Goal: Task Accomplishment & Management: Complete application form

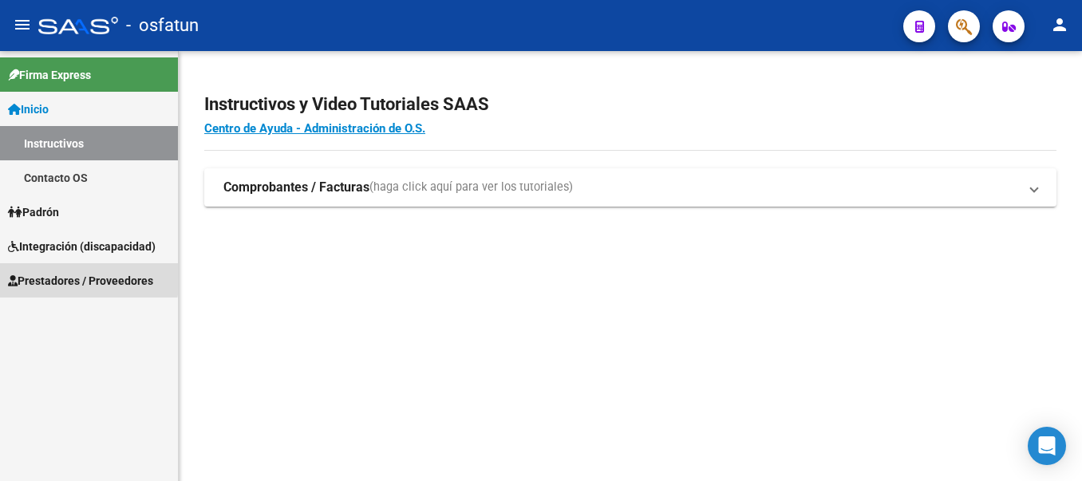
click at [48, 275] on span "Prestadores / Proveedores" at bounding box center [80, 281] width 145 height 18
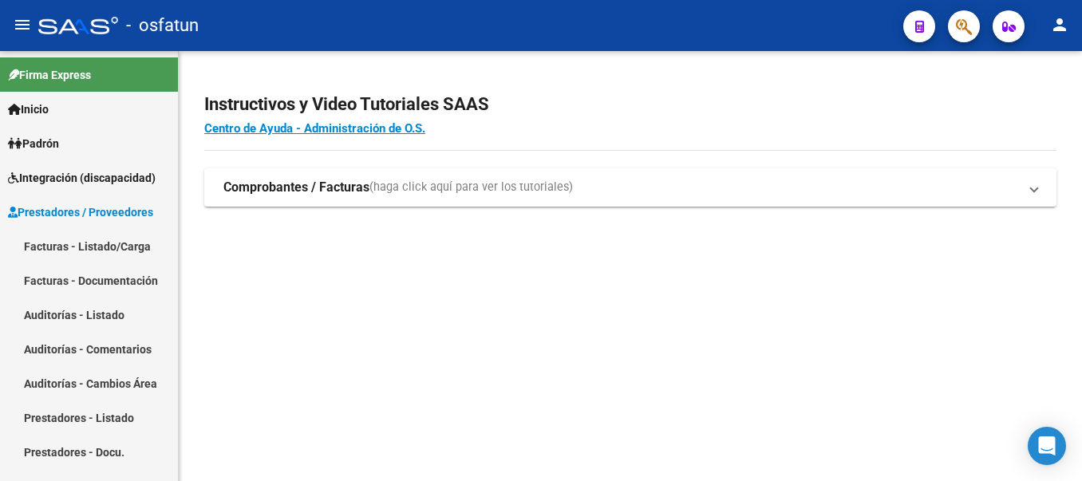
click at [58, 242] on link "Facturas - Listado/Carga" at bounding box center [89, 246] width 178 height 34
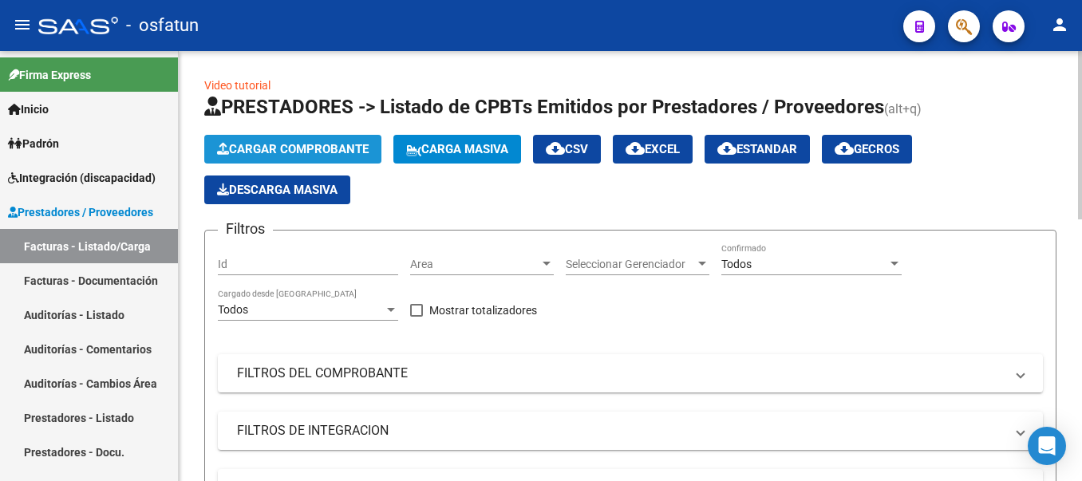
click at [284, 144] on span "Cargar Comprobante" at bounding box center [293, 149] width 152 height 14
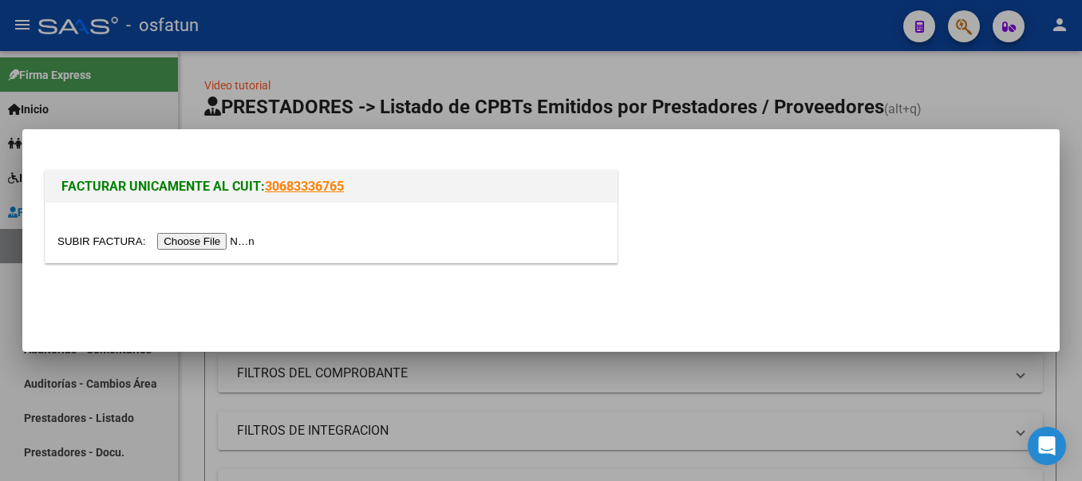
click at [214, 237] on input "file" at bounding box center [158, 241] width 202 height 17
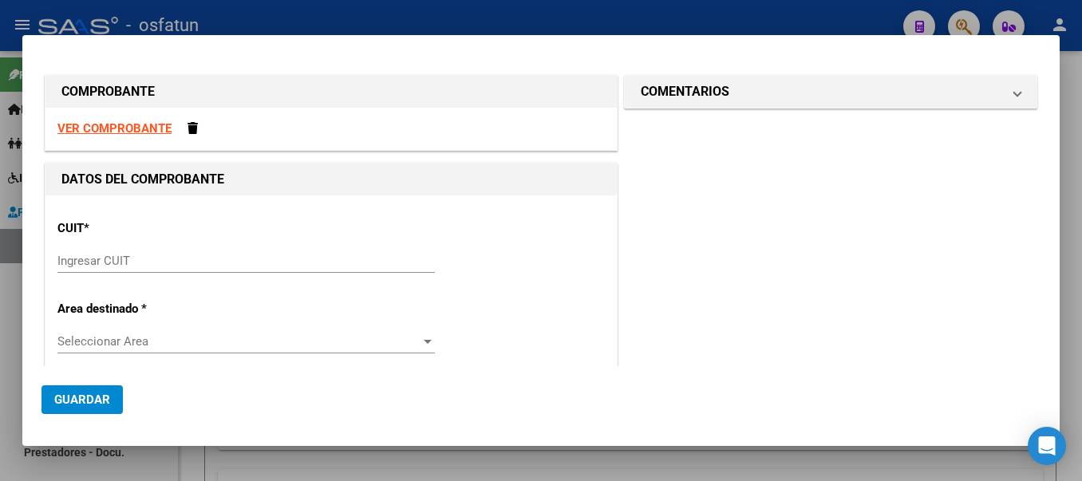
click at [145, 264] on input "Ingresar CUIT" at bounding box center [245, 261] width 377 height 14
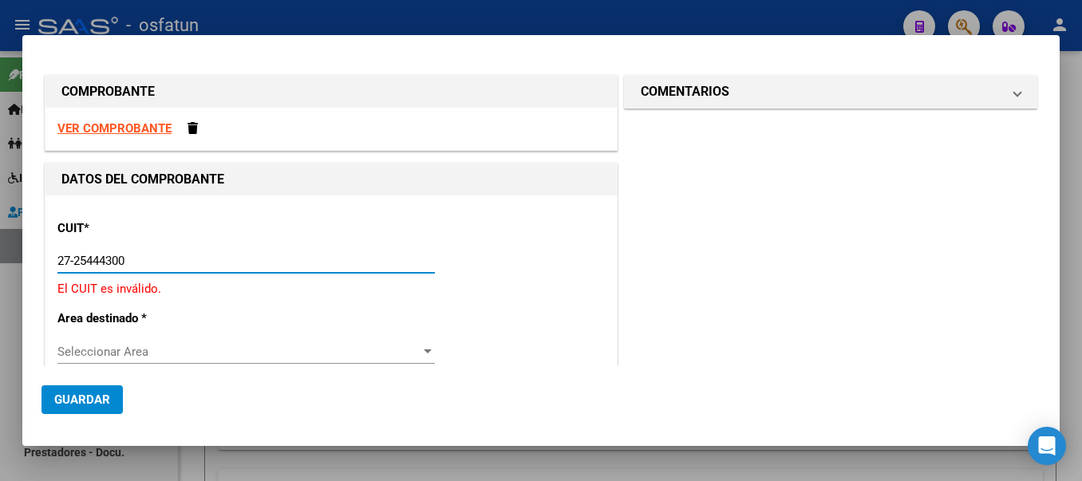
type input "27-25444300-5"
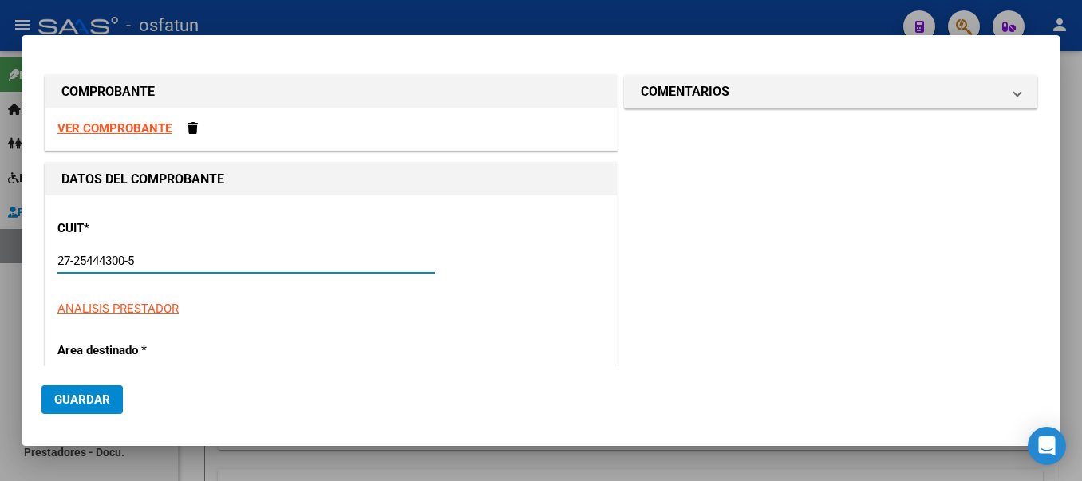
type input "12"
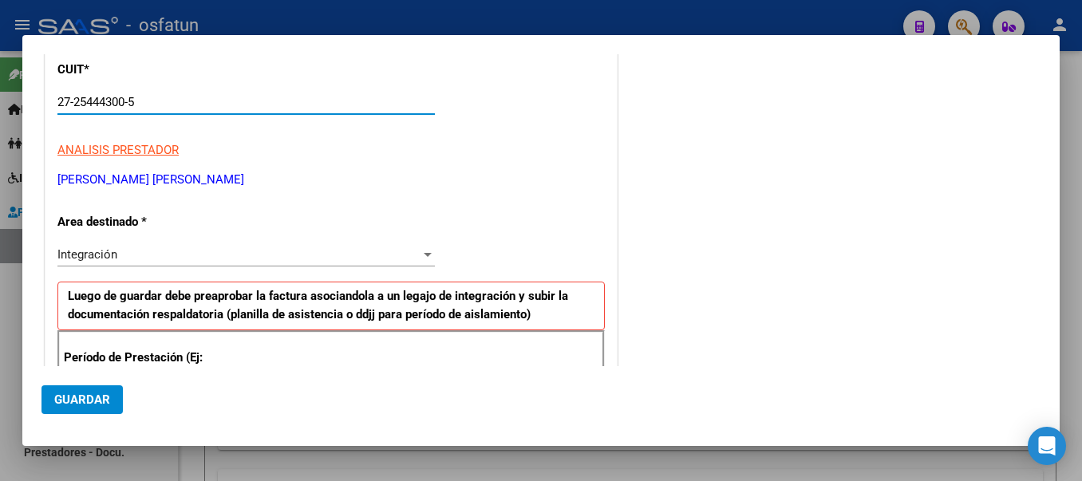
scroll to position [160, 0]
type input "27-25444300-5"
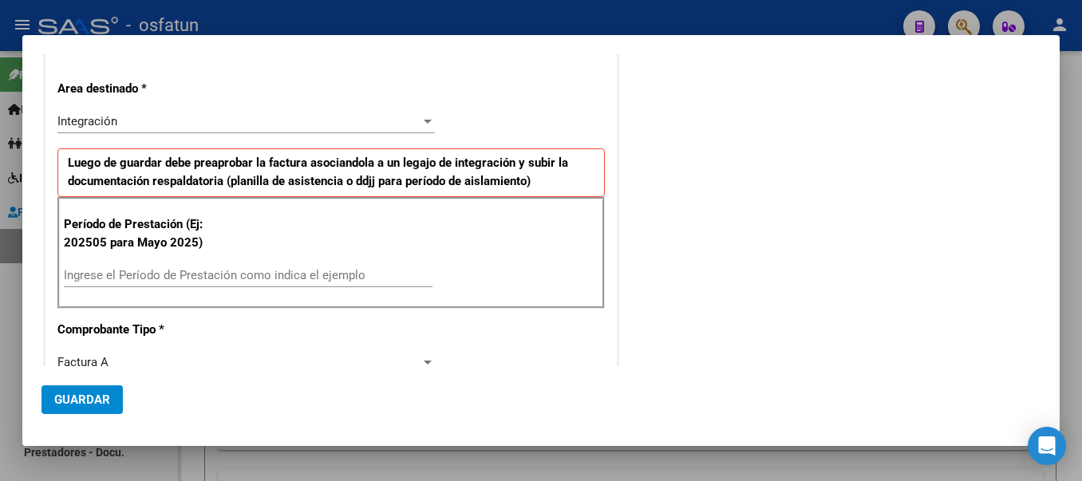
scroll to position [314, 0]
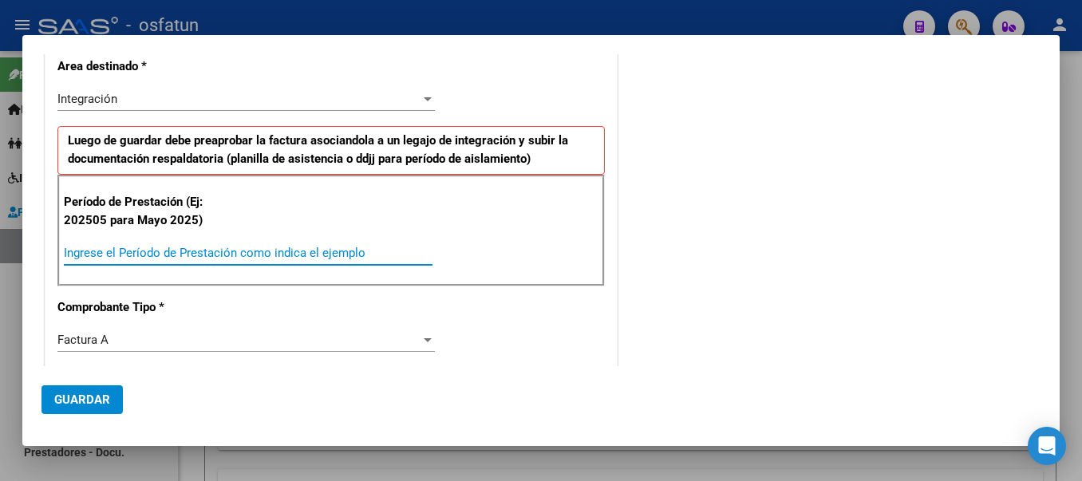
click at [257, 247] on input "Ingrese el Período de Prestación como indica el ejemplo" at bounding box center [248, 253] width 369 height 14
type input "202508"
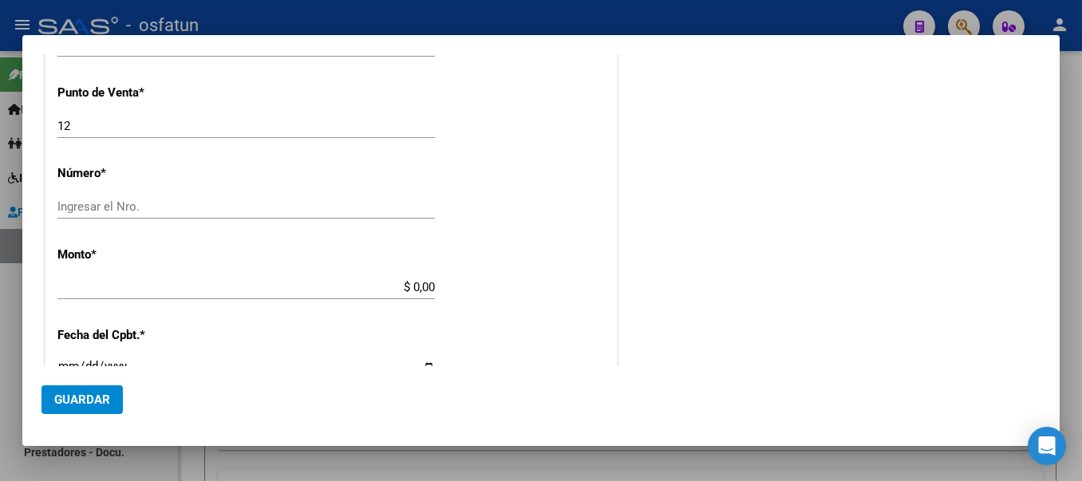
scroll to position [614, 0]
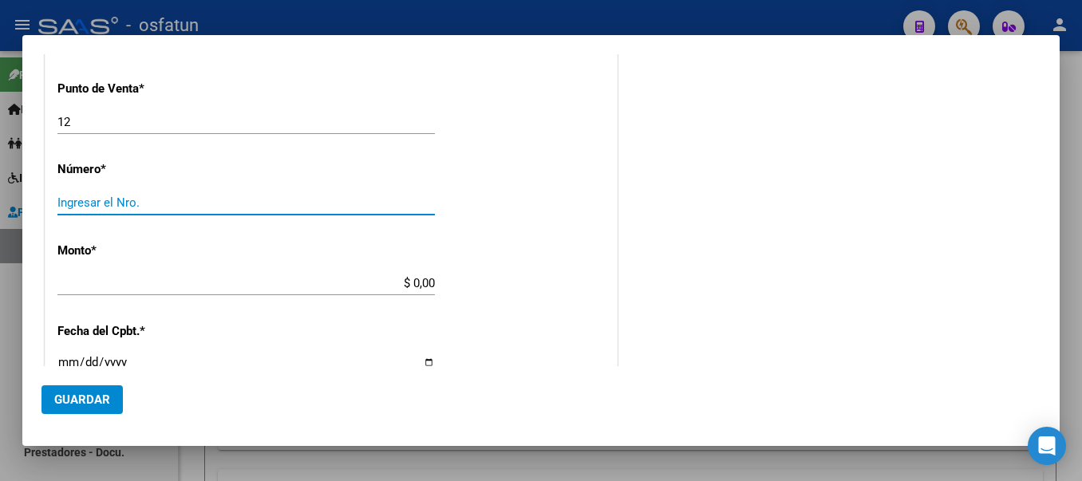
click at [180, 196] on input "Ingresar el Nro." at bounding box center [245, 203] width 377 height 14
type input "2349"
click at [371, 275] on div "$ 0,00 Ingresar el monto" at bounding box center [245, 283] width 377 height 24
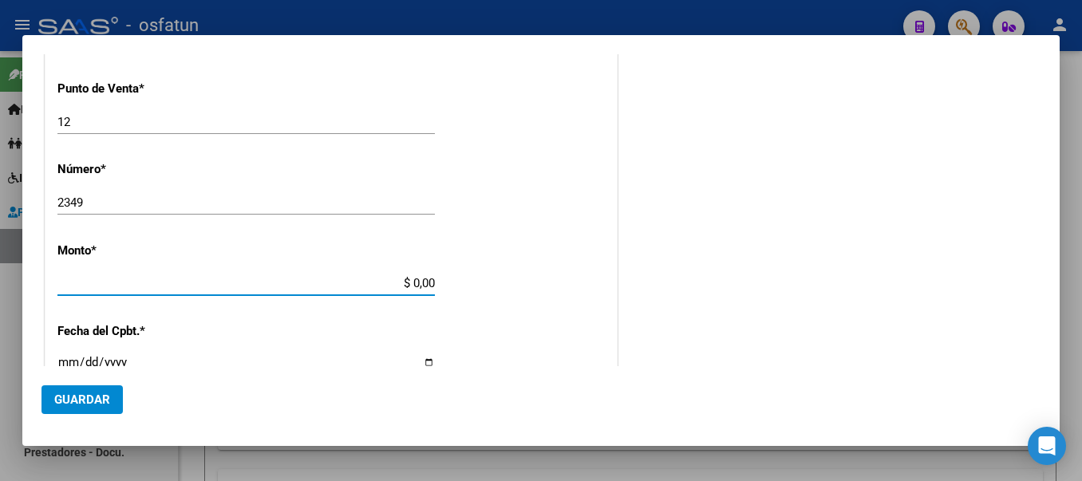
type input "$ 475.830,36"
type input "[DATE]"
type input "75345534803336"
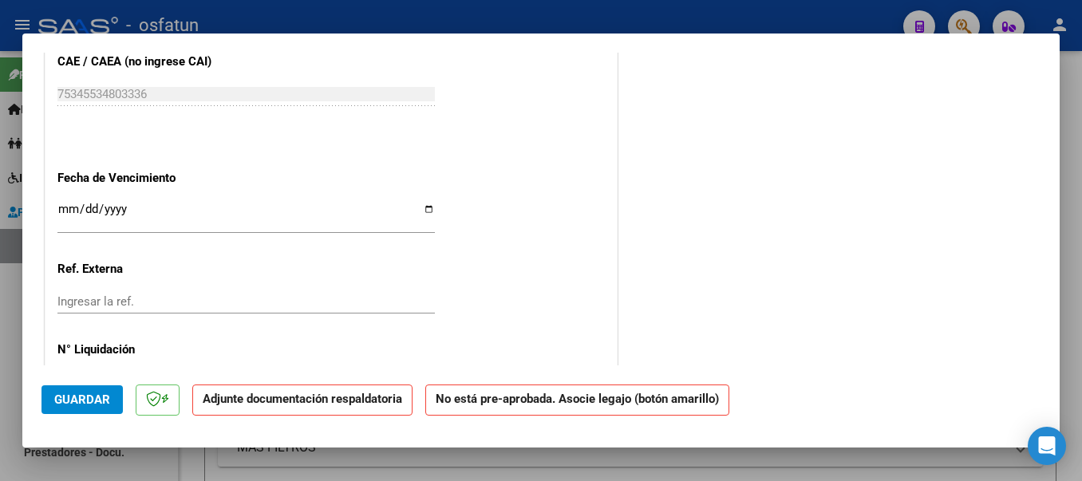
scroll to position [1015, 0]
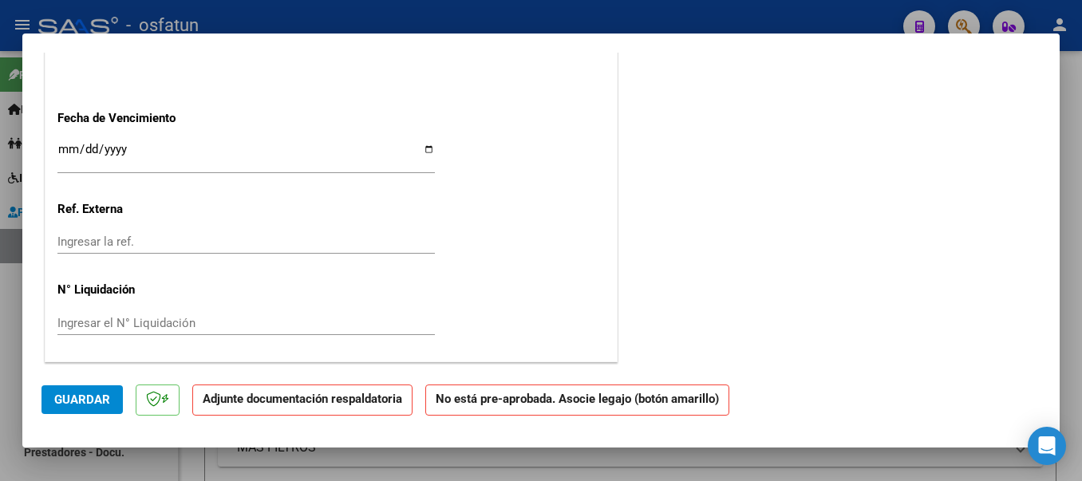
click at [88, 397] on span "Guardar" at bounding box center [82, 400] width 56 height 14
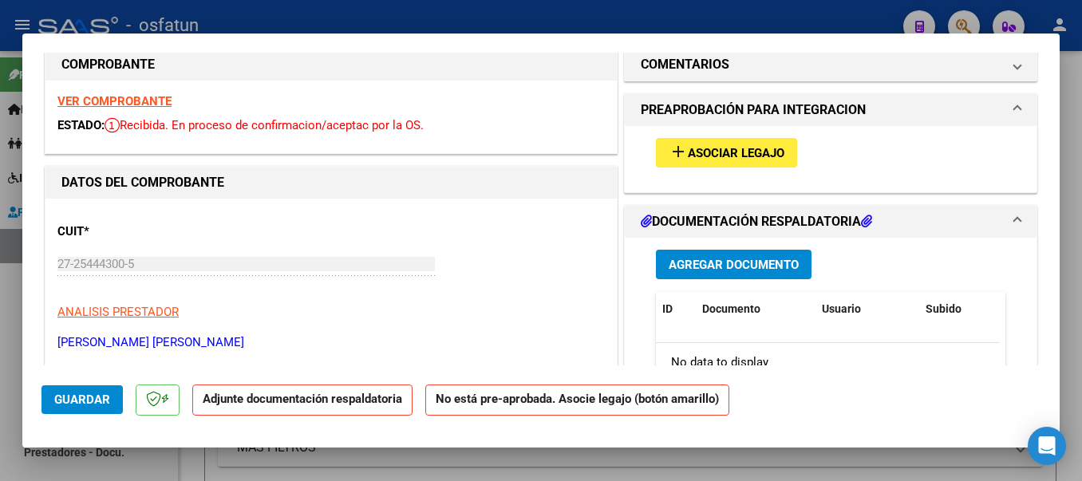
scroll to position [0, 0]
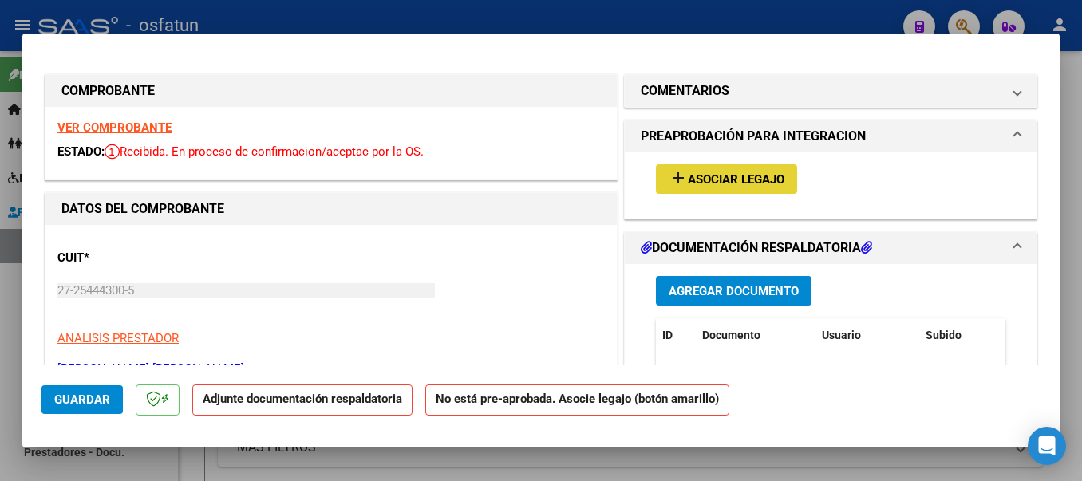
click at [669, 177] on mat-icon "add" at bounding box center [678, 177] width 19 height 19
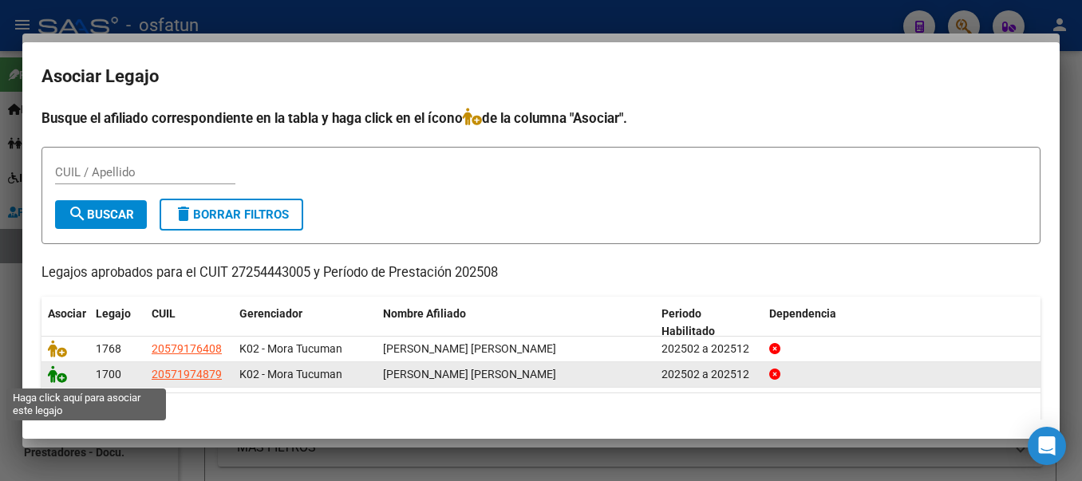
click at [63, 373] on icon at bounding box center [57, 374] width 19 height 18
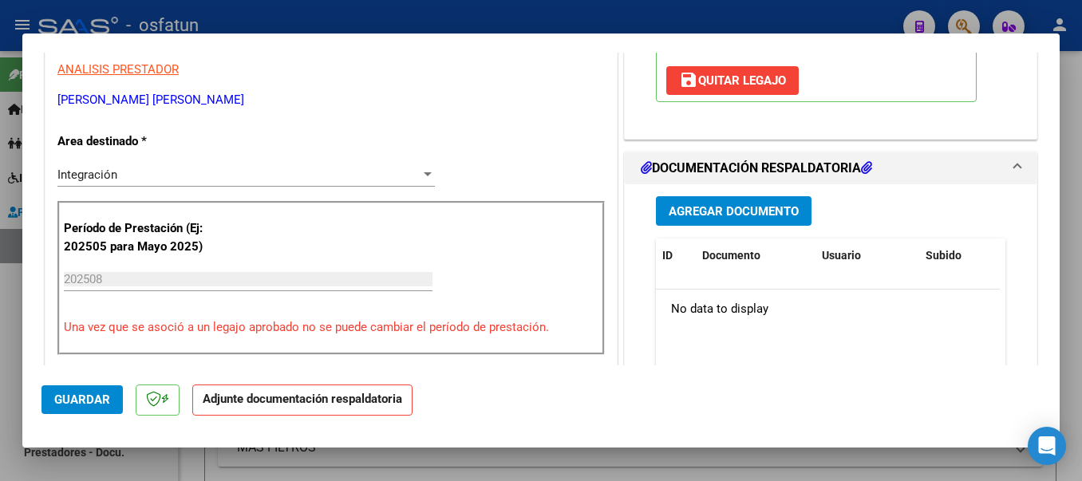
scroll to position [277, 0]
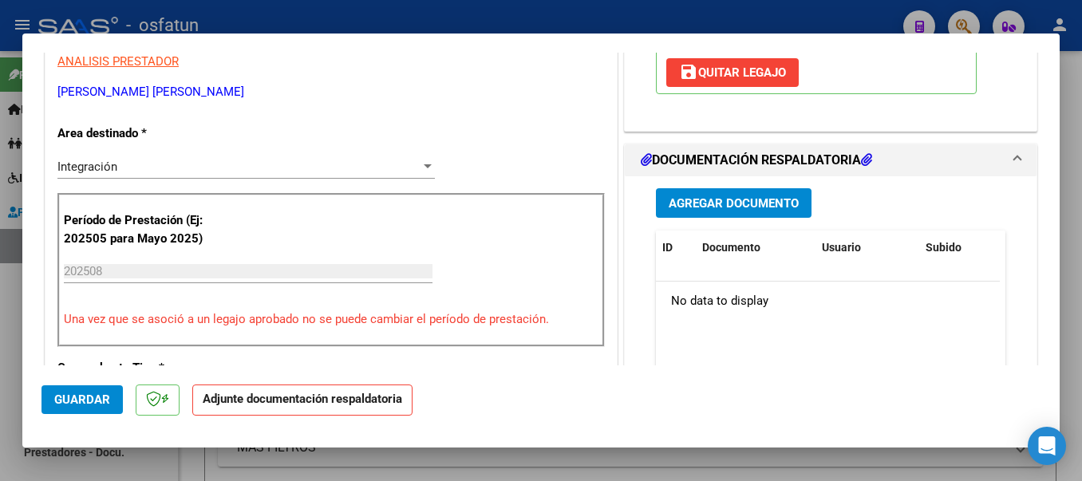
click at [693, 207] on span "Agregar Documento" at bounding box center [734, 203] width 130 height 14
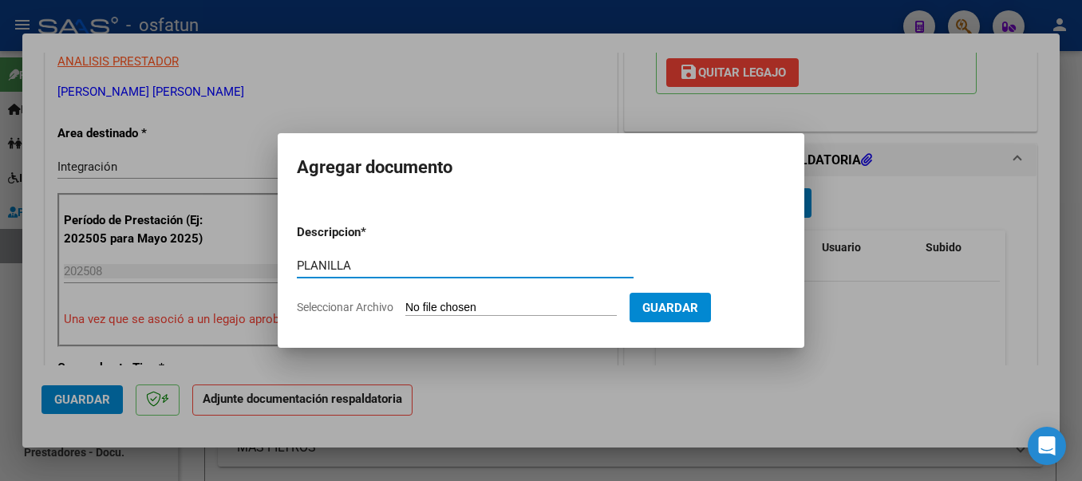
type input "PLANILLA"
click at [461, 303] on input "Seleccionar Archivo" at bounding box center [510, 308] width 211 height 15
type input "C:\fakepath\20250917_164927.jpg"
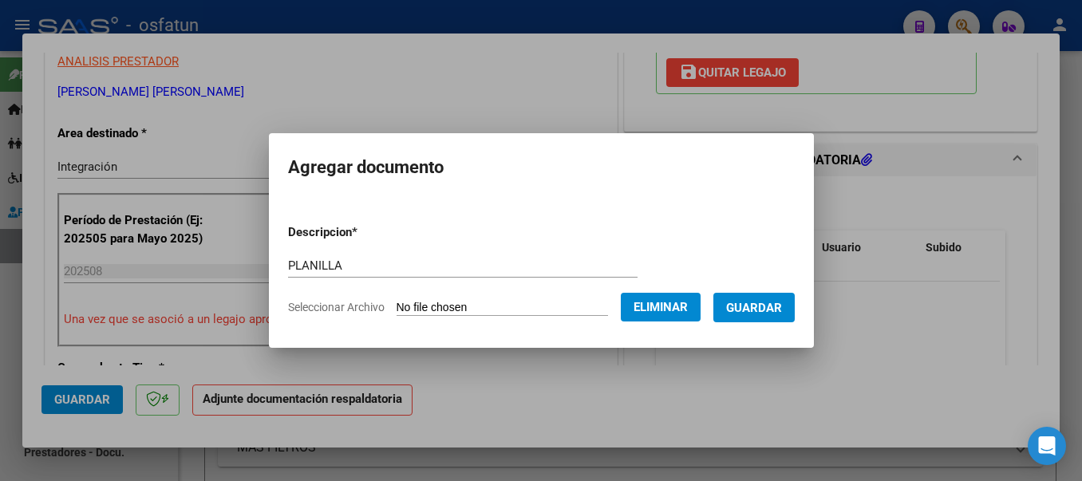
click at [776, 305] on span "Guardar" at bounding box center [754, 308] width 56 height 14
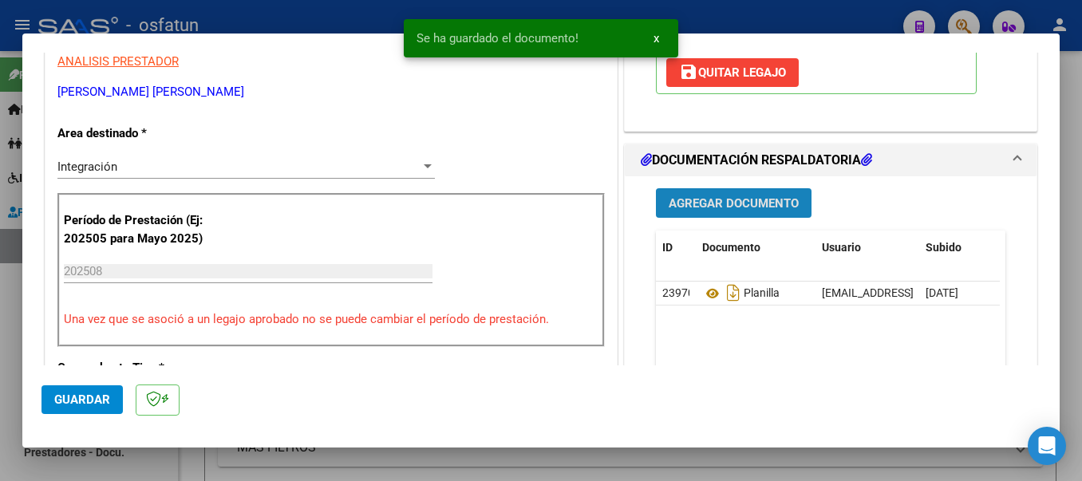
click at [739, 203] on span "Agregar Documento" at bounding box center [734, 203] width 130 height 14
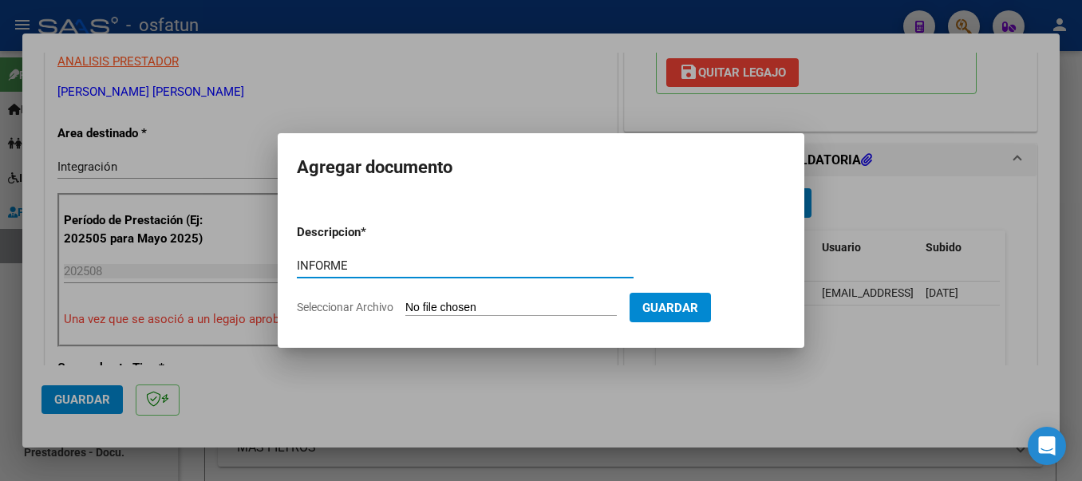
type input "INFORME"
click at [418, 303] on input "Seleccionar Archivo" at bounding box center [510, 308] width 211 height 15
type input "C:\fakepath\20250917_164941.jpg"
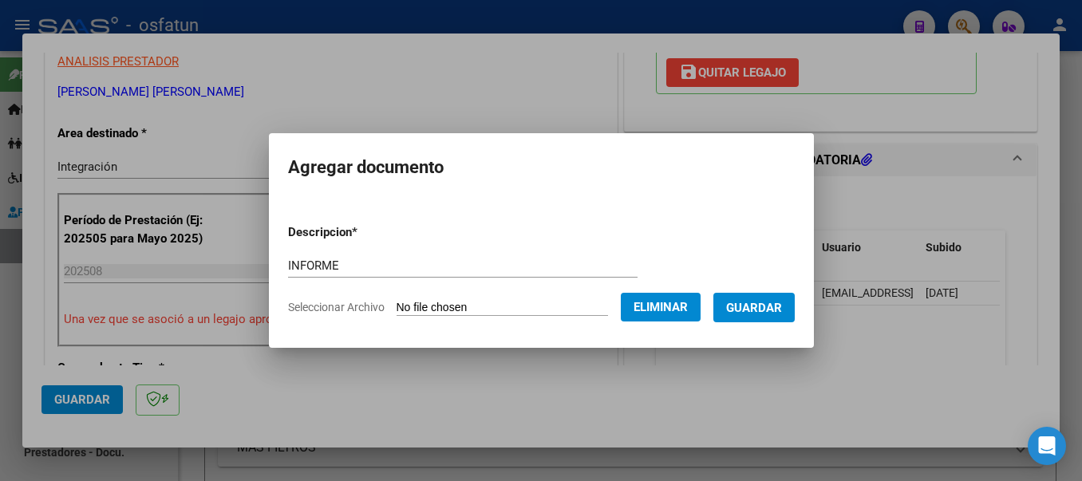
click at [764, 311] on span "Guardar" at bounding box center [754, 308] width 56 height 14
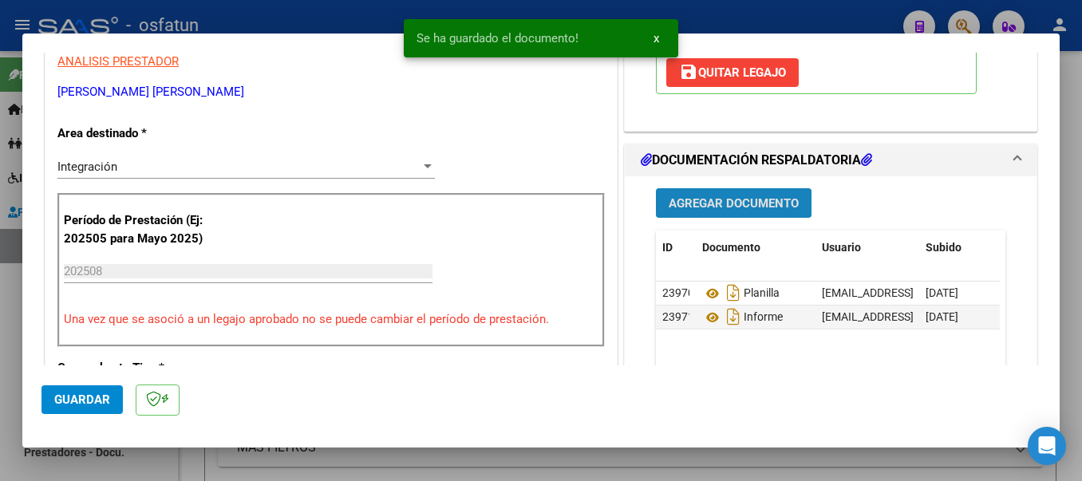
click at [731, 202] on span "Agregar Documento" at bounding box center [734, 203] width 130 height 14
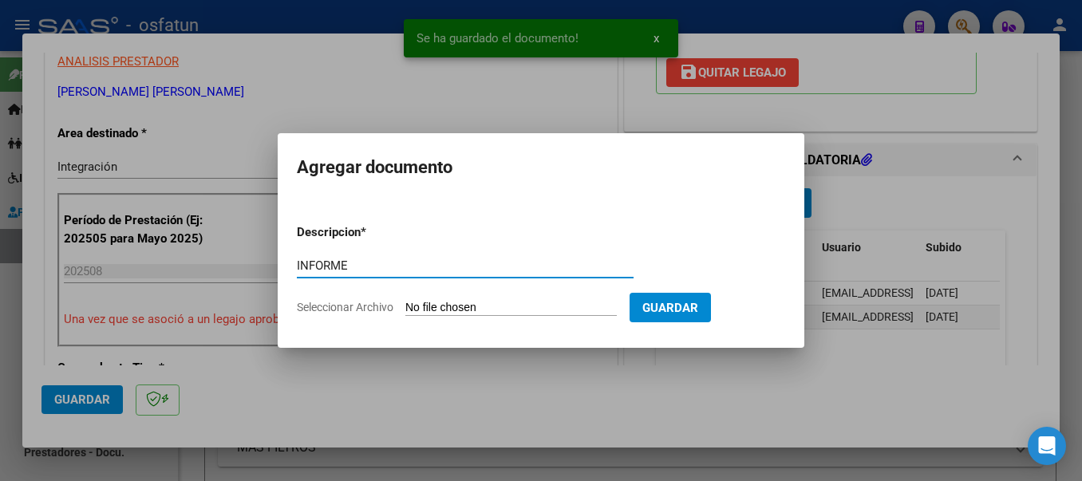
type input "INFORME"
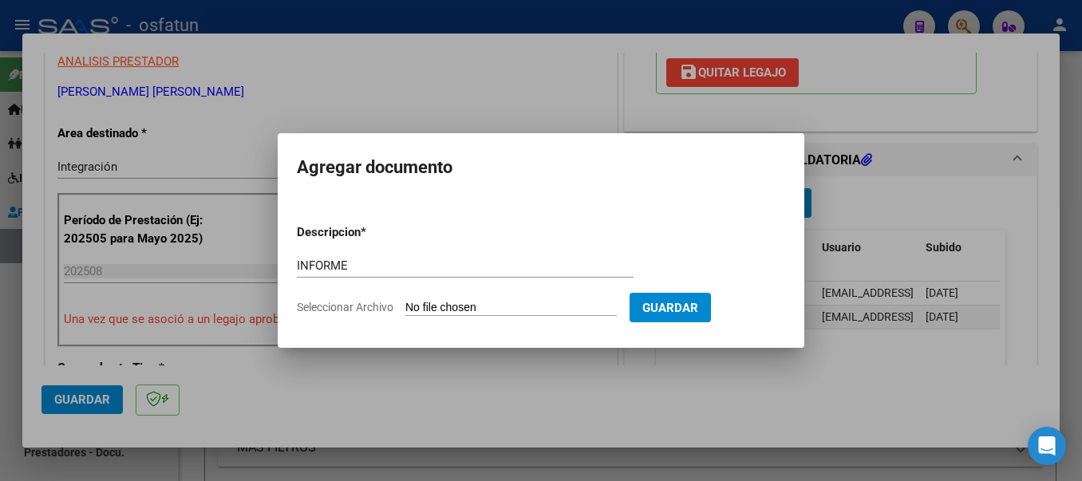
click at [519, 306] on input "Seleccionar Archivo" at bounding box center [510, 308] width 211 height 15
type input "C:\fakepath\20250917_165656.jpg"
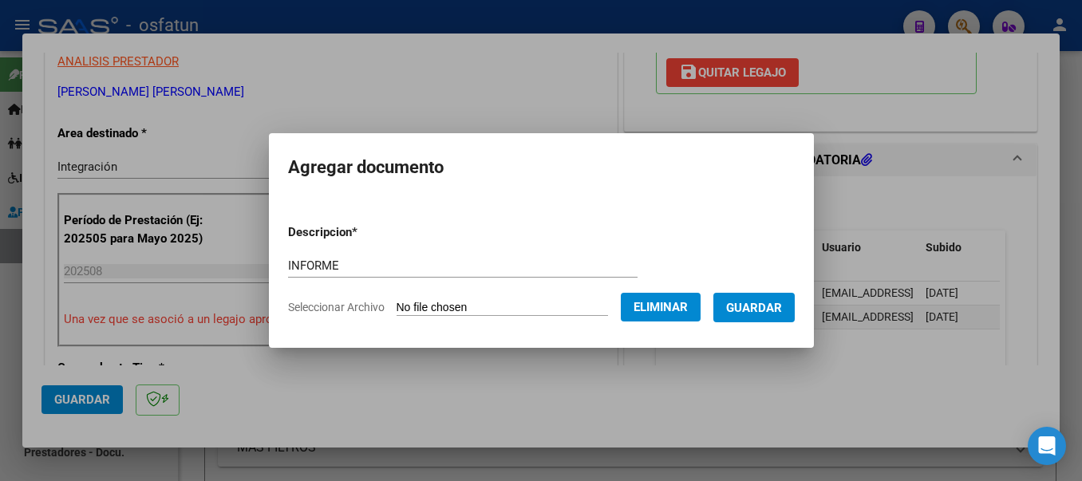
click at [763, 305] on span "Guardar" at bounding box center [754, 308] width 56 height 14
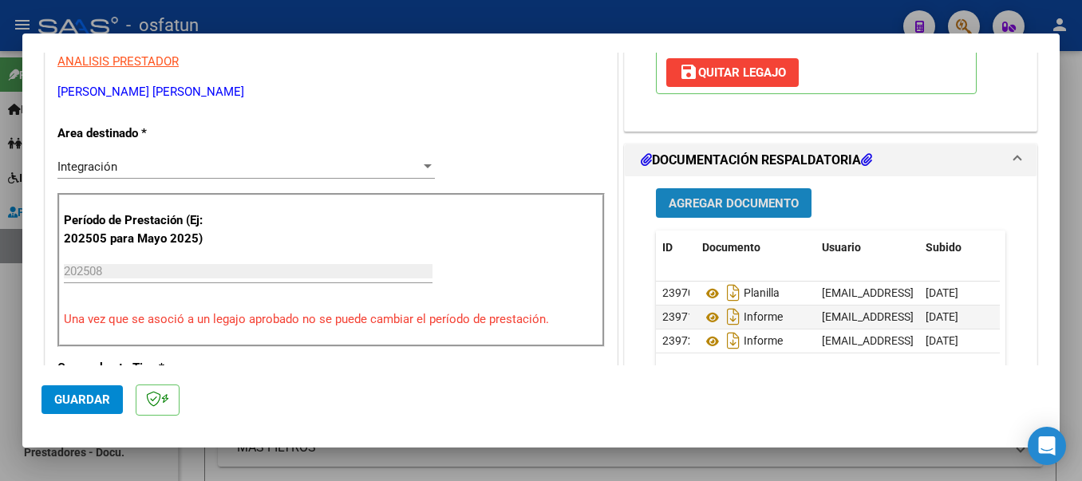
click at [698, 202] on span "Agregar Documento" at bounding box center [734, 203] width 130 height 14
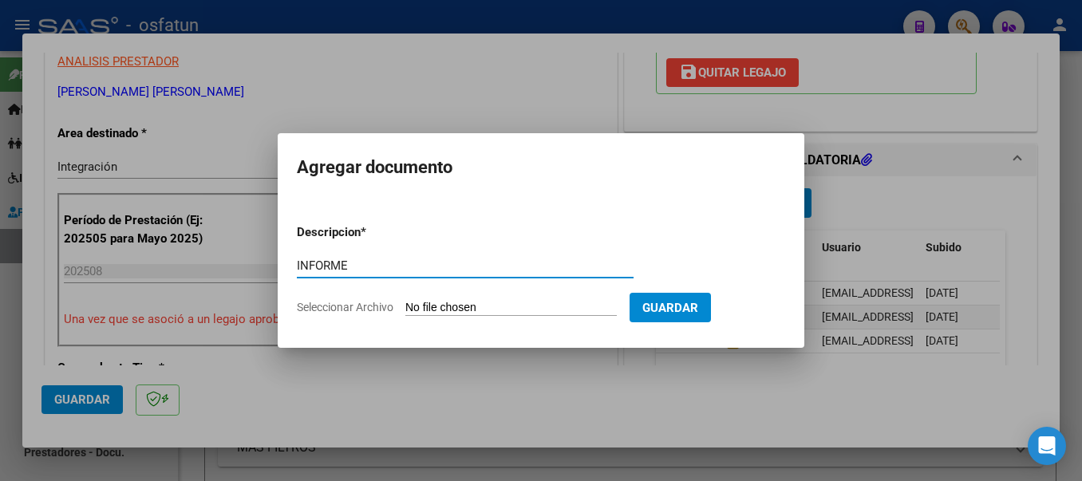
type input "INFORME"
click at [506, 309] on input "Seleccionar Archivo" at bounding box center [510, 308] width 211 height 15
type input "C:\fakepath\20250917_165704.jpg"
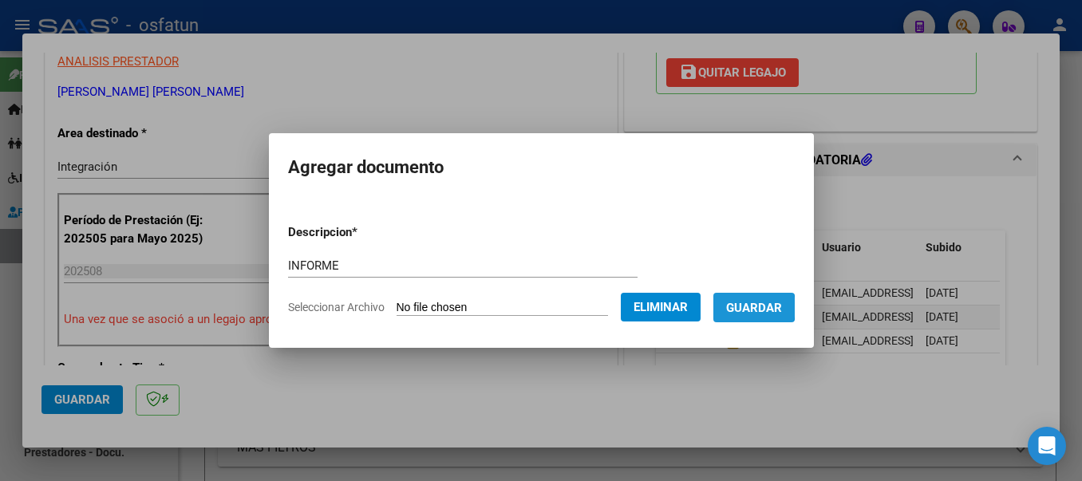
click at [764, 306] on span "Guardar" at bounding box center [754, 308] width 56 height 14
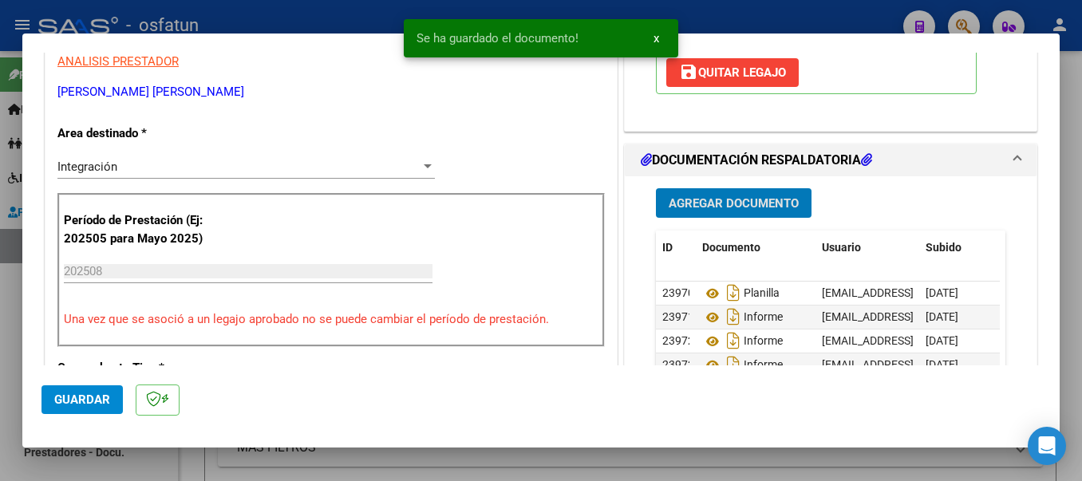
click at [745, 197] on span "Agregar Documento" at bounding box center [734, 203] width 130 height 14
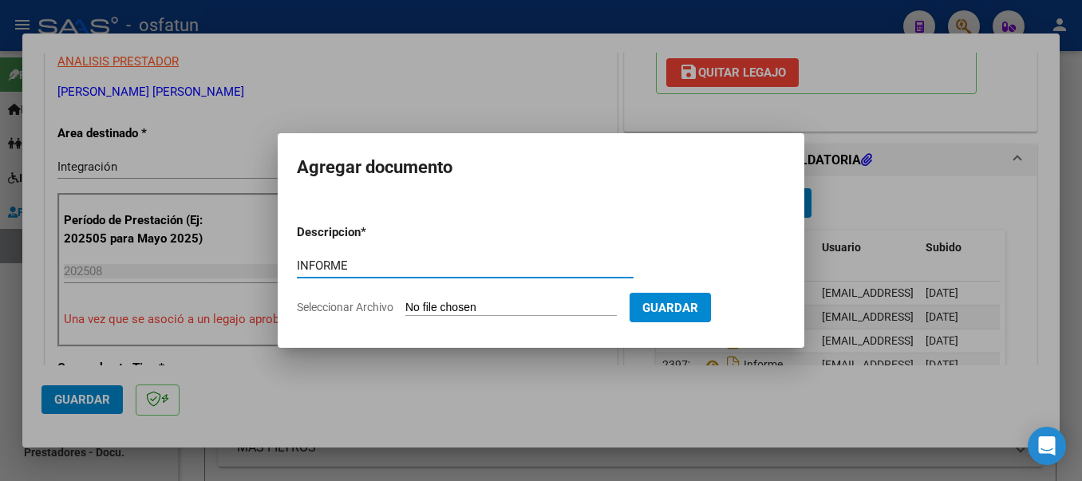
type input "INFORME"
click at [527, 293] on form "Descripcion * INFORME Escriba aquí una descripcion Seleccionar Archivo Guardar" at bounding box center [541, 269] width 488 height 117
click at [475, 310] on input "Seleccionar Archivo" at bounding box center [510, 308] width 211 height 15
type input "C:\fakepath\20250917_165712.jpg"
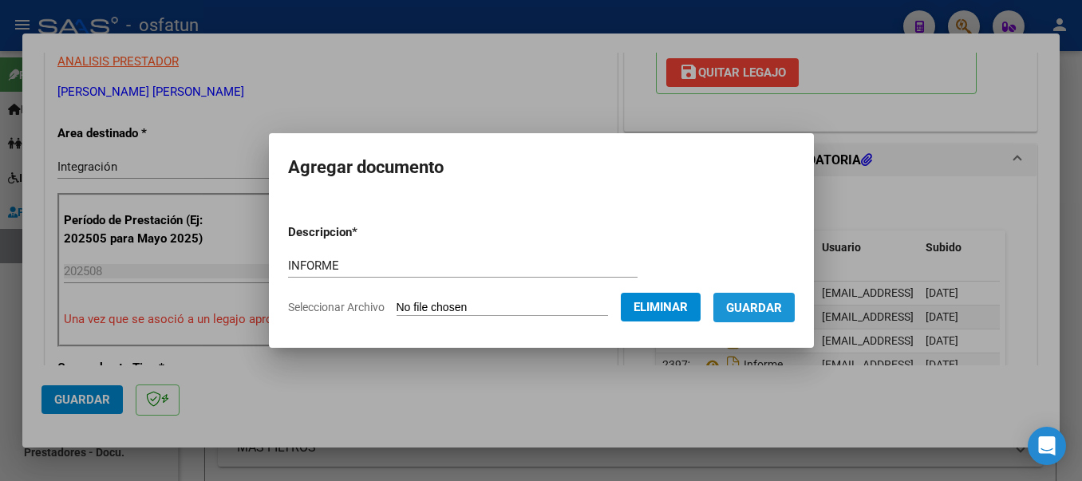
click at [768, 307] on span "Guardar" at bounding box center [754, 308] width 56 height 14
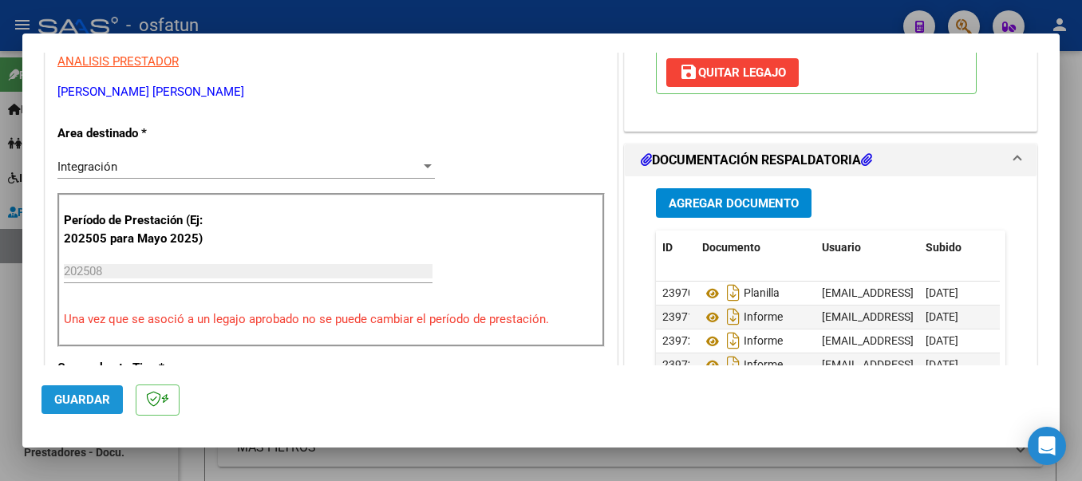
click at [91, 394] on span "Guardar" at bounding box center [82, 400] width 56 height 14
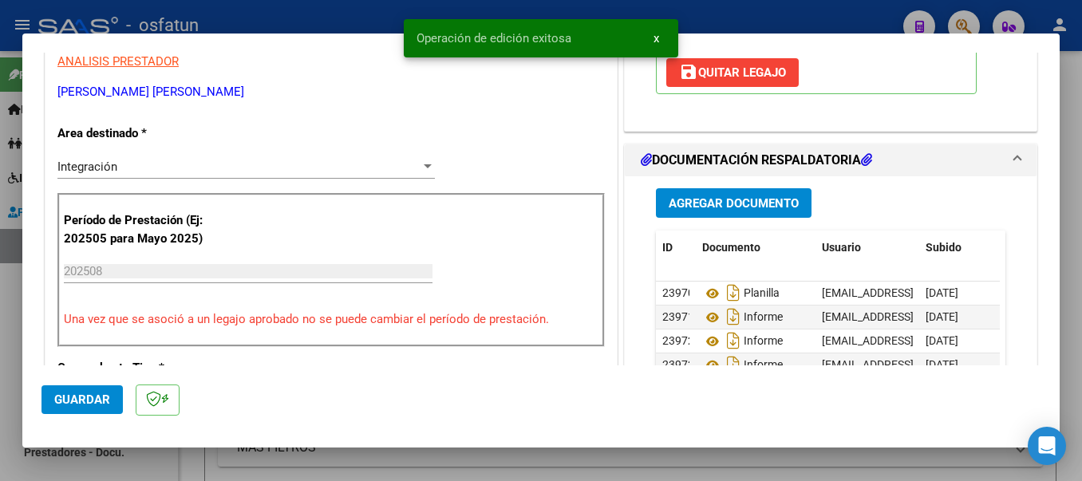
click at [358, 10] on div at bounding box center [541, 240] width 1082 height 481
type input "$ 0,00"
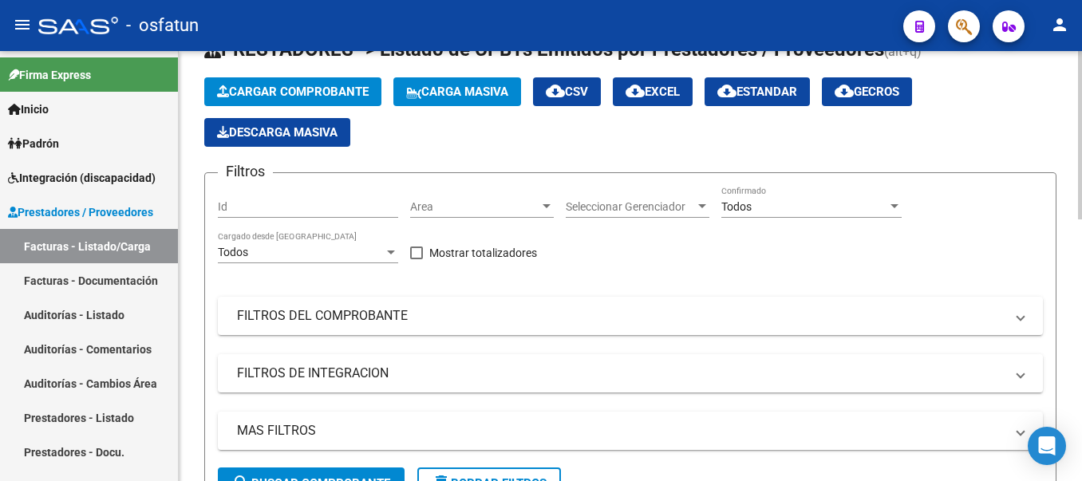
scroll to position [80, 0]
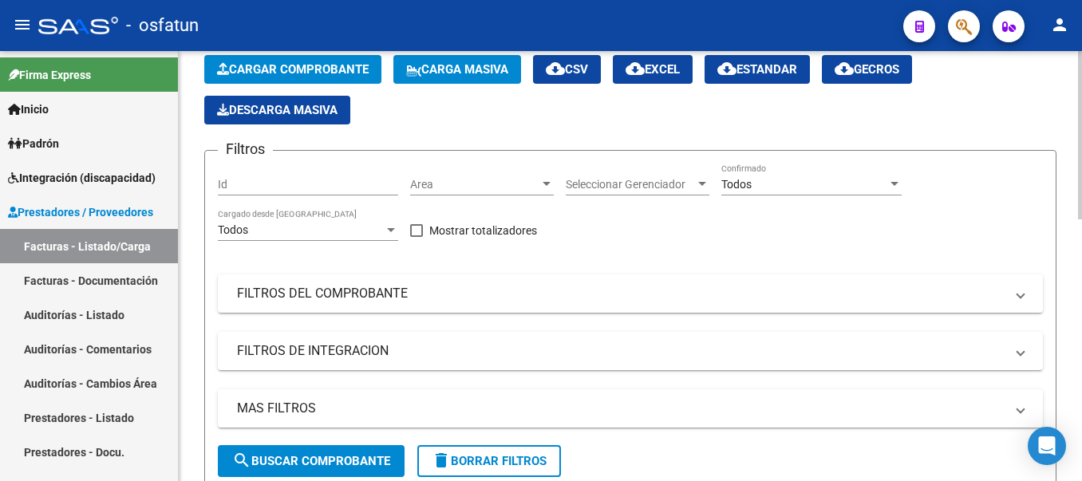
click at [269, 62] on span "Cargar Comprobante" at bounding box center [293, 69] width 152 height 14
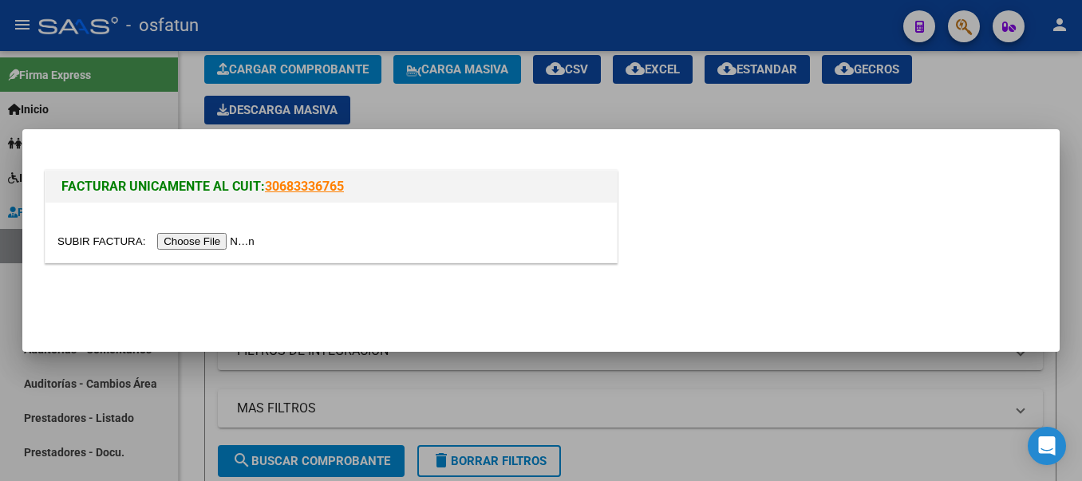
click at [227, 239] on input "file" at bounding box center [158, 241] width 202 height 17
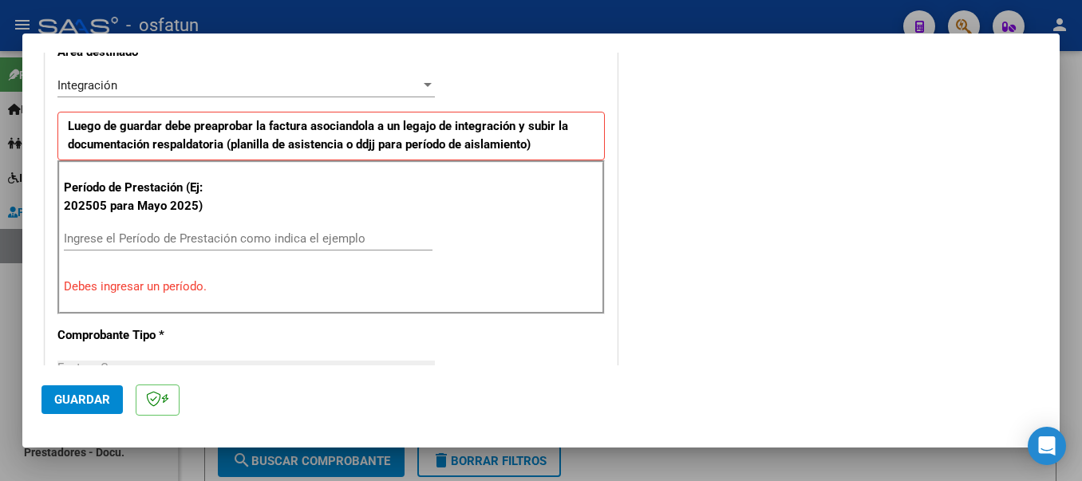
scroll to position [414, 0]
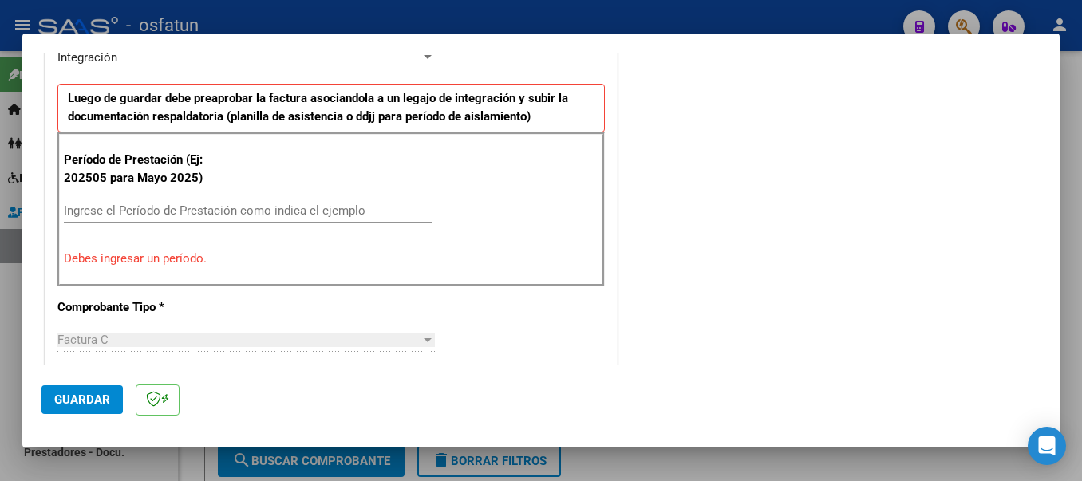
click at [235, 207] on input "Ingrese el Período de Prestación como indica el ejemplo" at bounding box center [248, 210] width 369 height 14
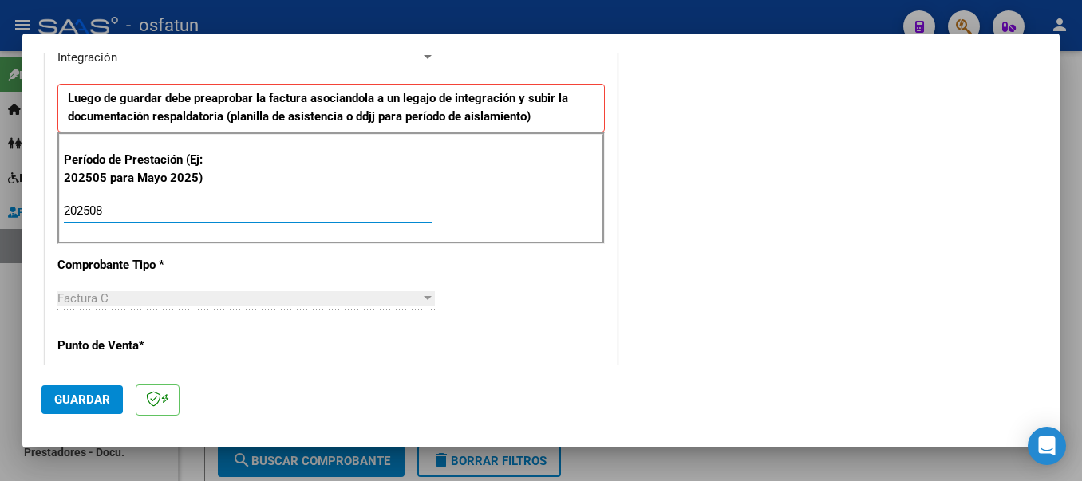
type input "202508"
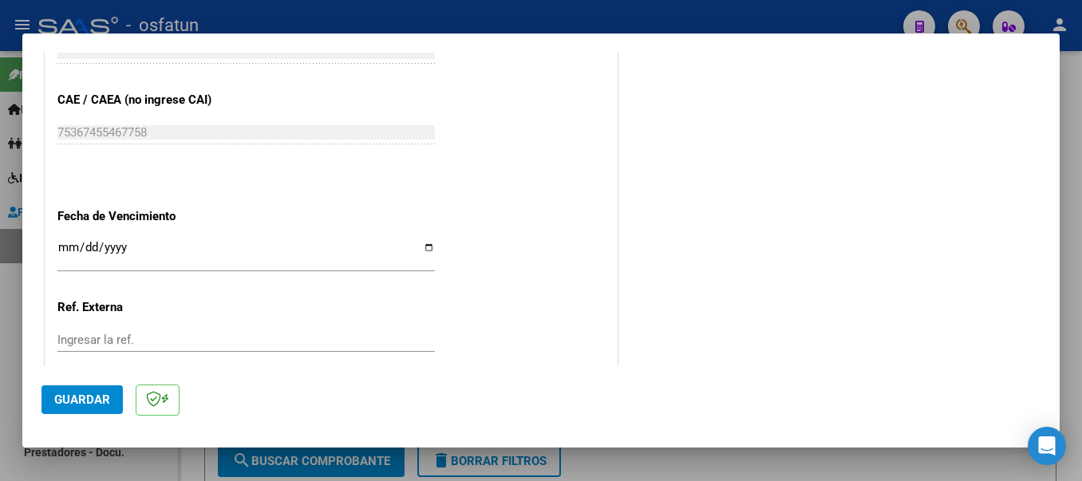
scroll to position [1092, 0]
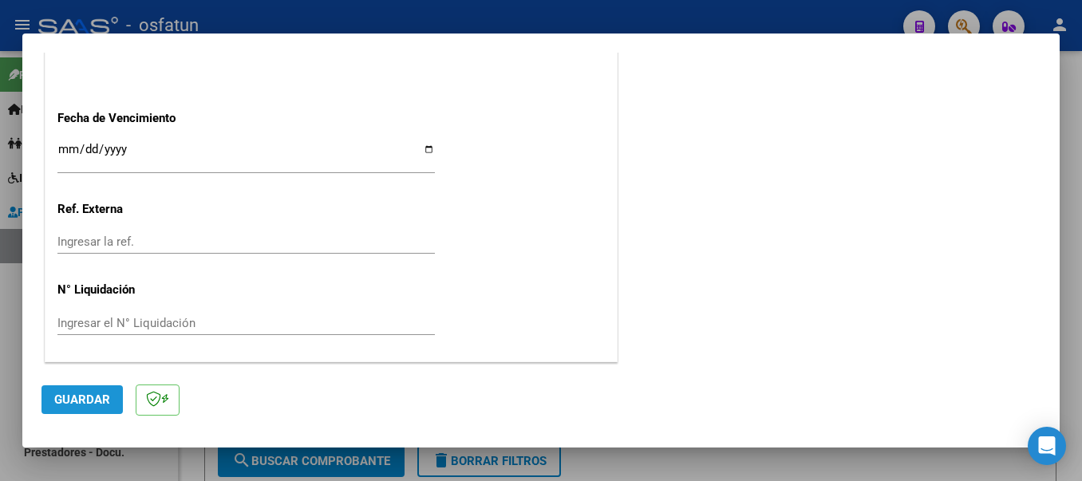
click at [101, 397] on span "Guardar" at bounding box center [82, 400] width 56 height 14
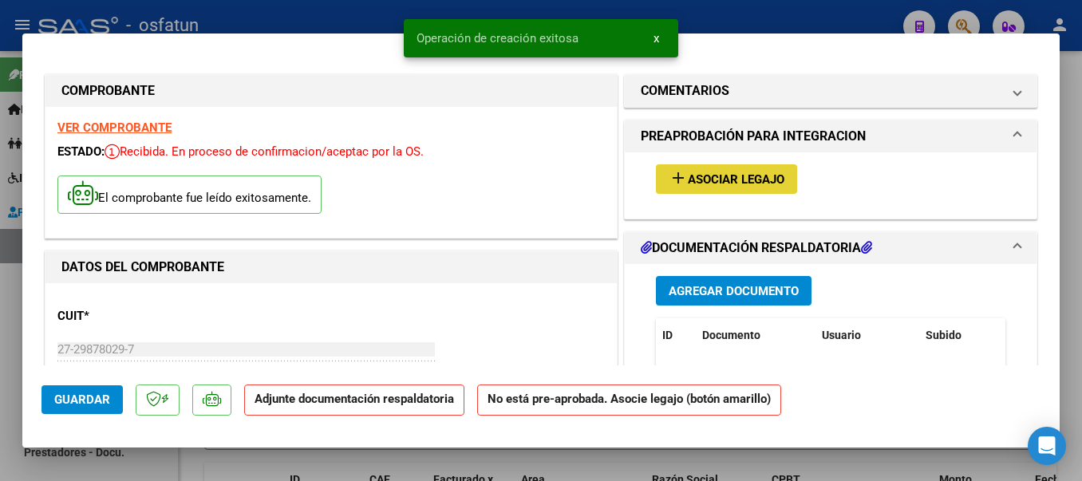
click at [672, 177] on mat-icon "add" at bounding box center [678, 177] width 19 height 19
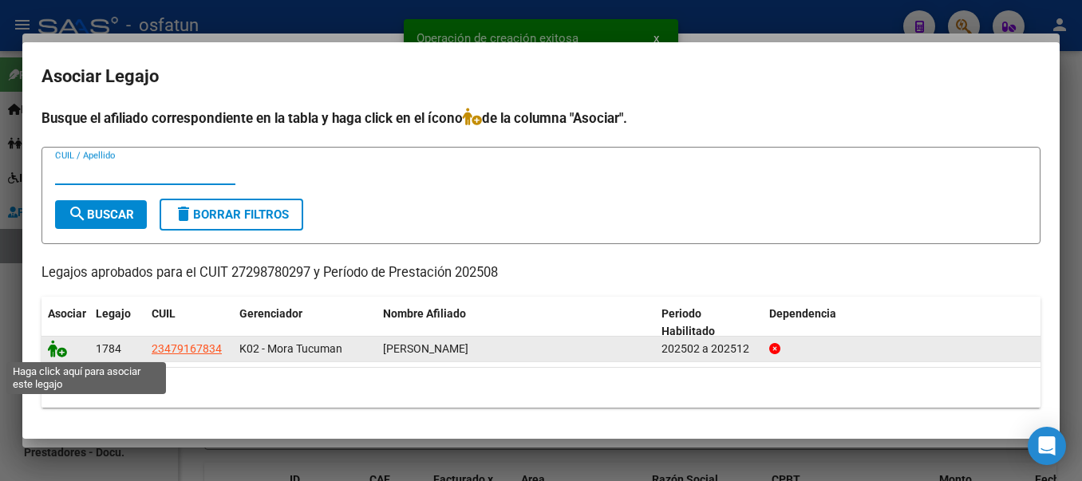
click at [59, 352] on icon at bounding box center [57, 349] width 19 height 18
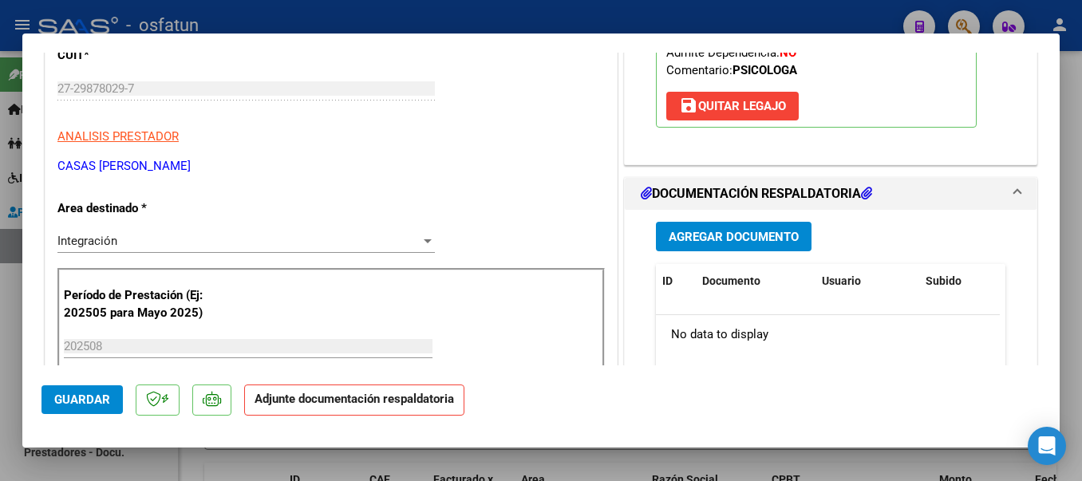
scroll to position [293, 0]
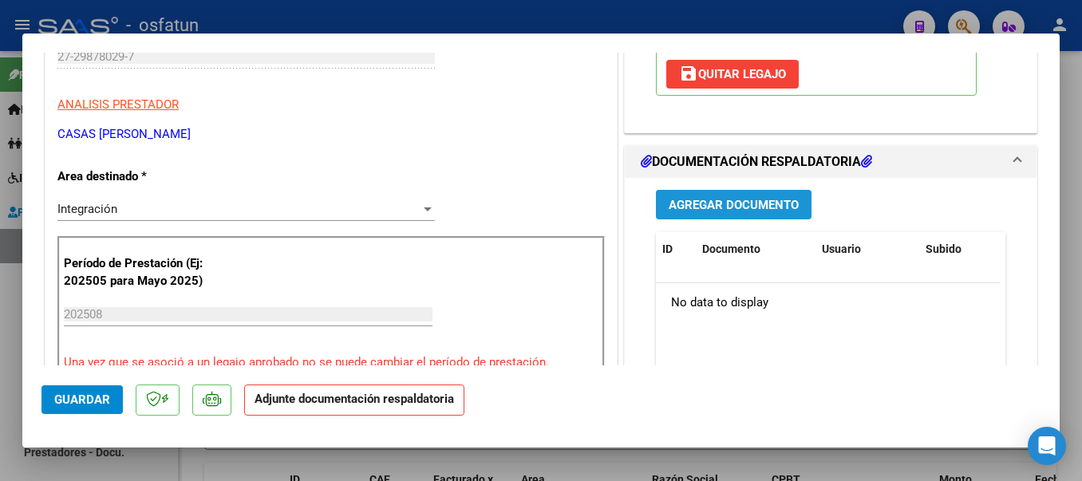
click at [690, 198] on span "Agregar Documento" at bounding box center [734, 205] width 130 height 14
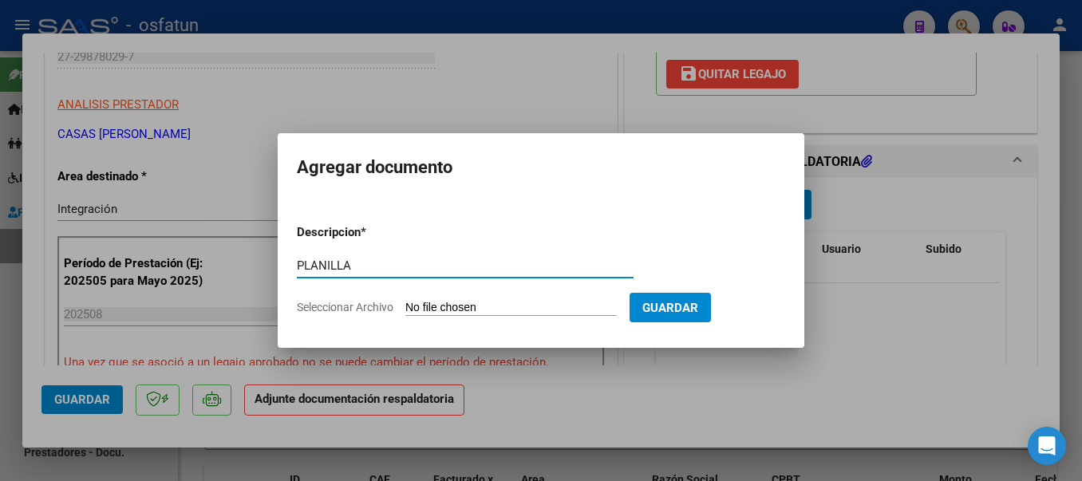
type input "PLANILLA"
click at [454, 310] on input "Seleccionar Archivo" at bounding box center [510, 308] width 211 height 15
type input "C:\fakepath\20250917_170044.jpg"
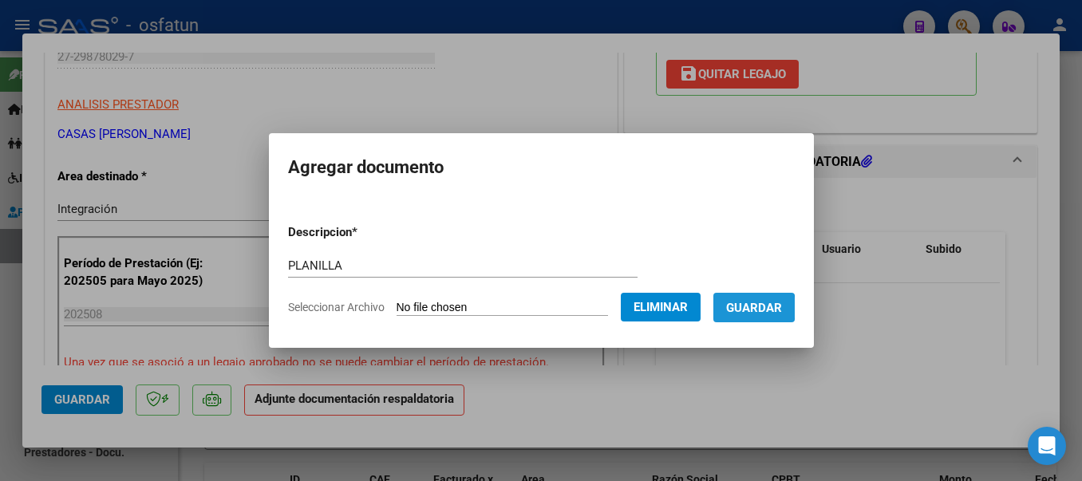
click at [759, 308] on span "Guardar" at bounding box center [754, 308] width 56 height 14
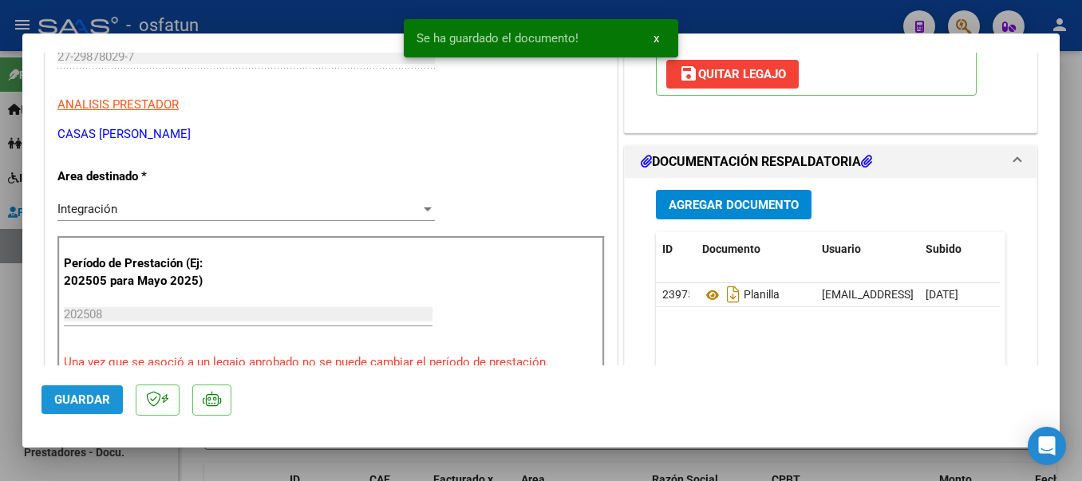
click at [91, 398] on span "Guardar" at bounding box center [82, 400] width 56 height 14
click at [315, 21] on div at bounding box center [541, 240] width 1082 height 481
type input "$ 0,00"
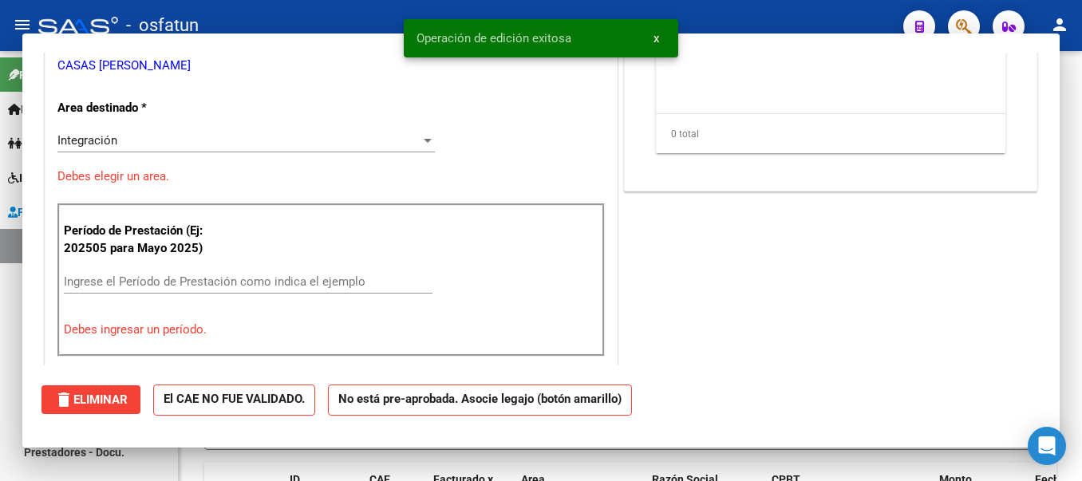
scroll to position [0, 0]
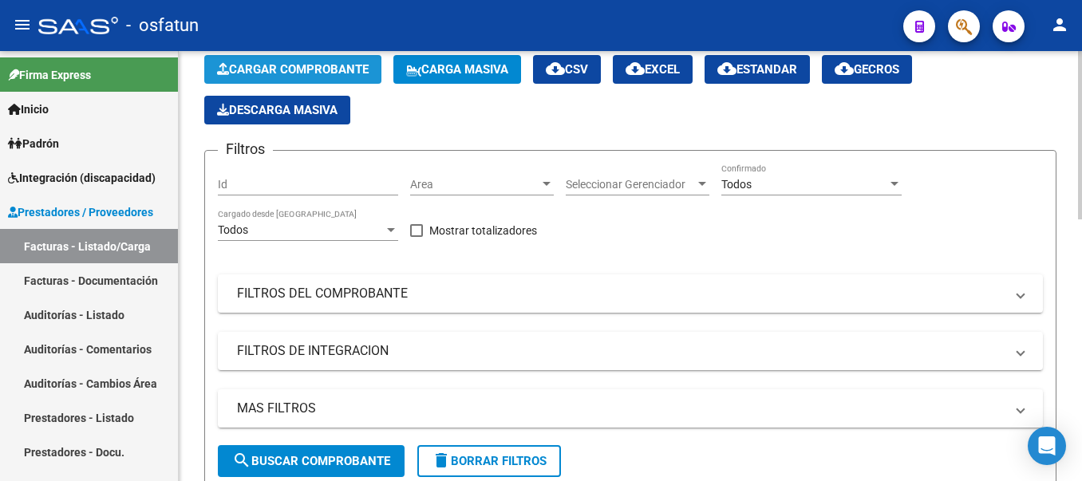
click at [261, 61] on button "Cargar Comprobante" at bounding box center [292, 69] width 177 height 29
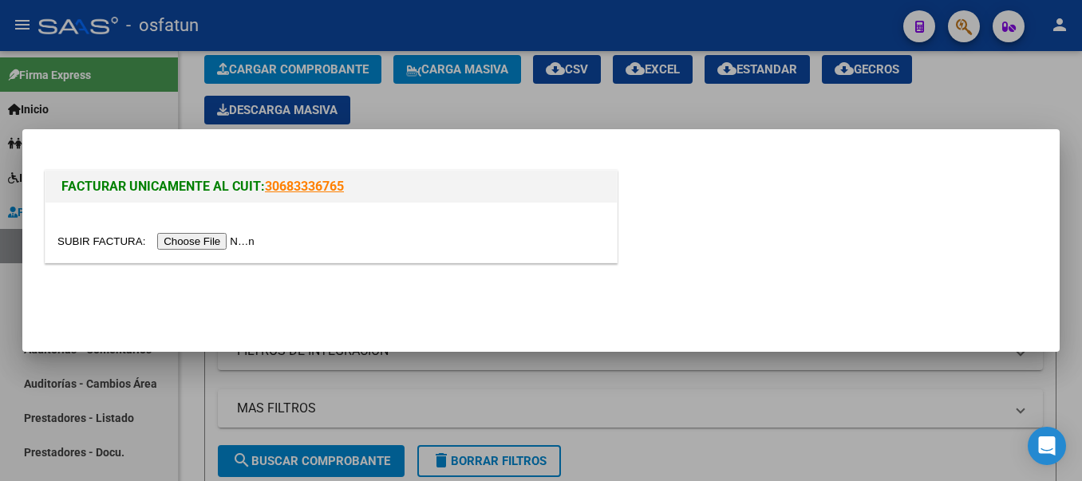
click at [222, 238] on input "file" at bounding box center [158, 241] width 202 height 17
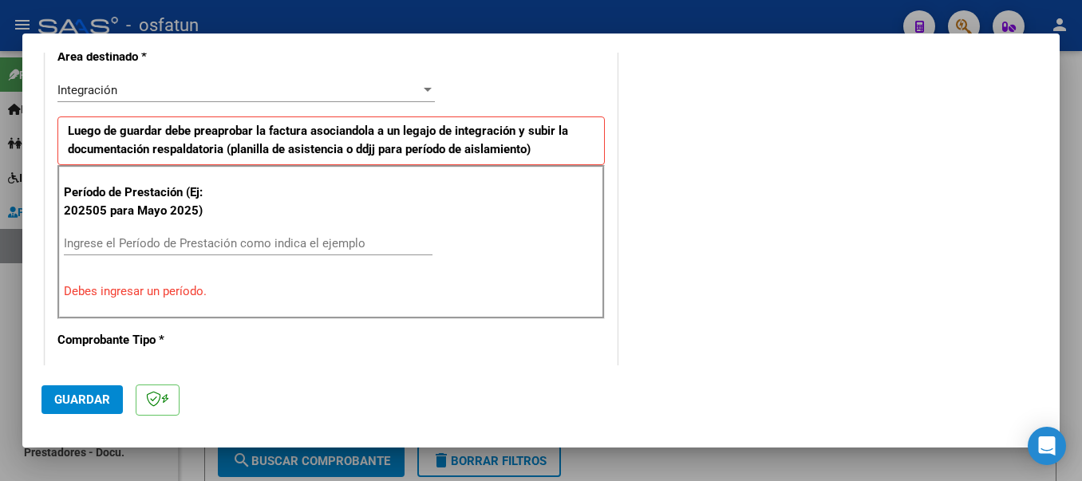
scroll to position [377, 0]
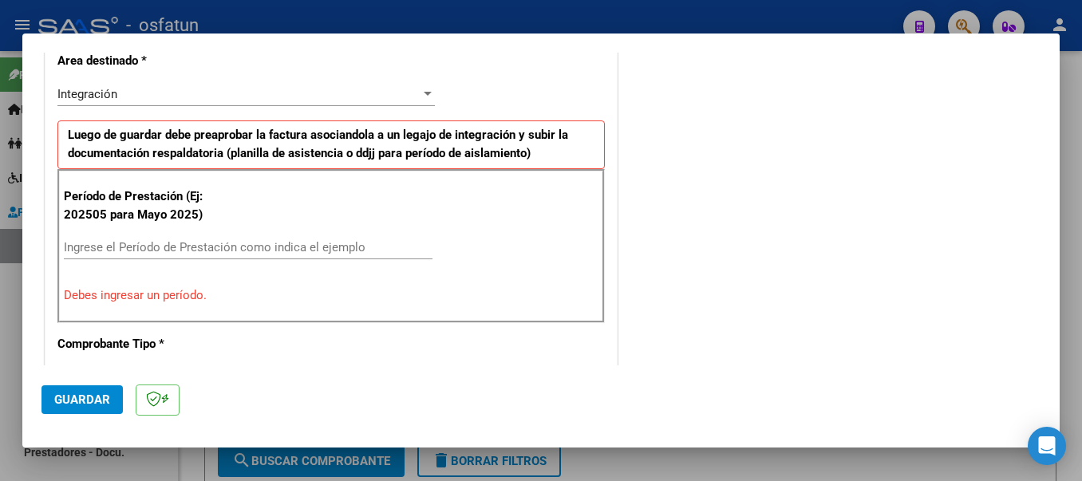
click at [303, 250] on input "Ingrese el Período de Prestación como indica el ejemplo" at bounding box center [248, 247] width 369 height 14
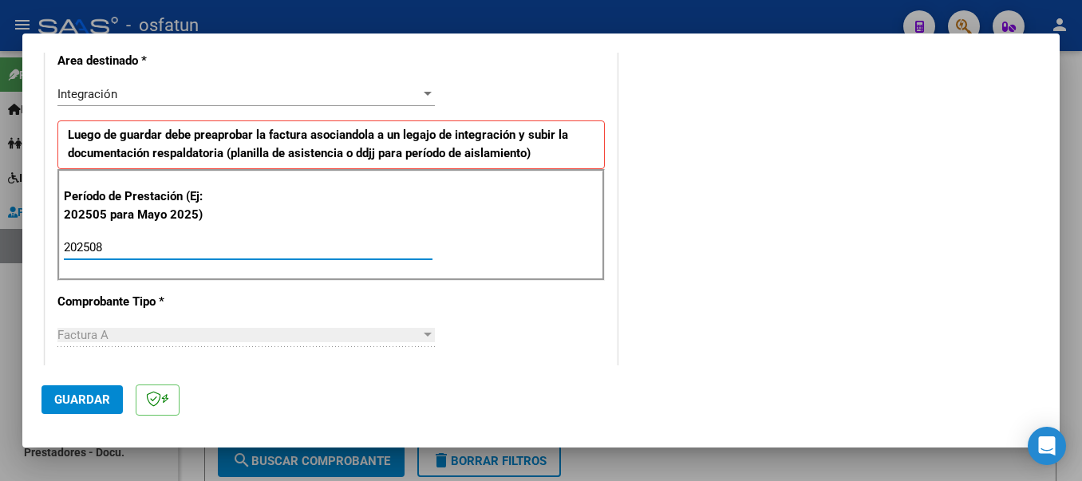
type input "202508"
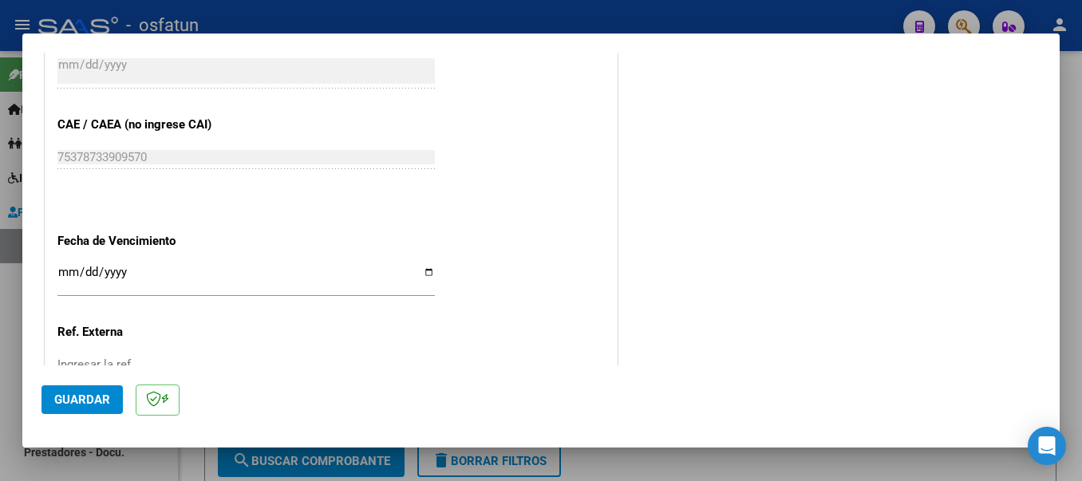
scroll to position [1092, 0]
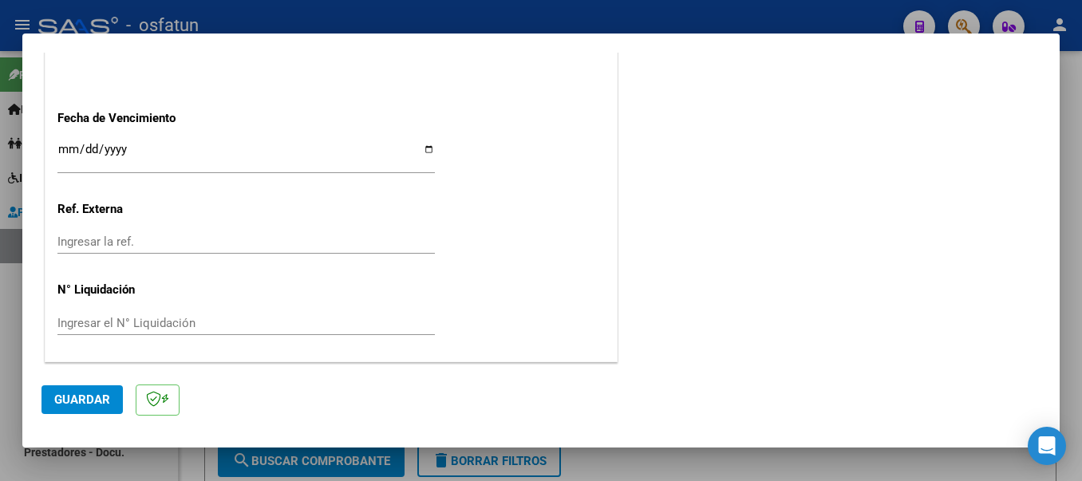
click at [49, 401] on button "Guardar" at bounding box center [81, 399] width 81 height 29
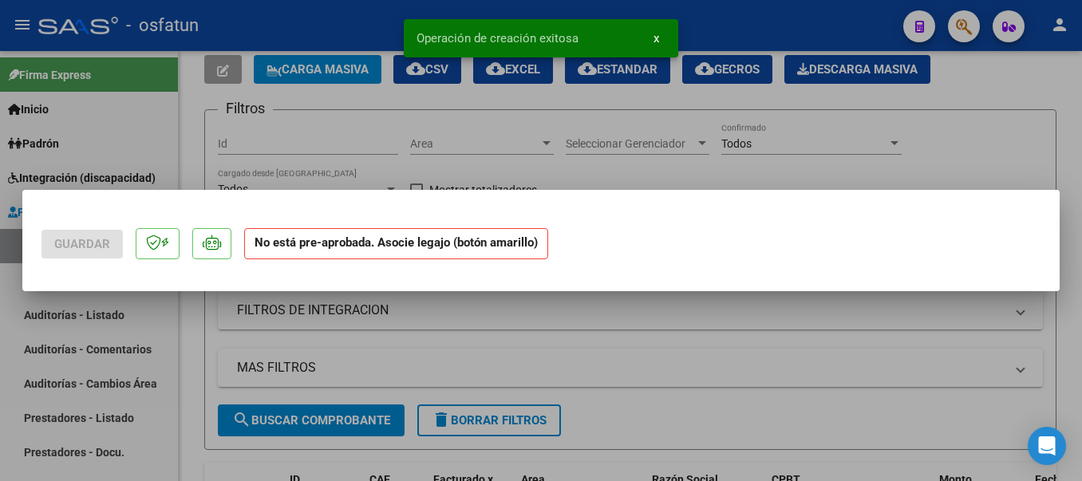
scroll to position [0, 0]
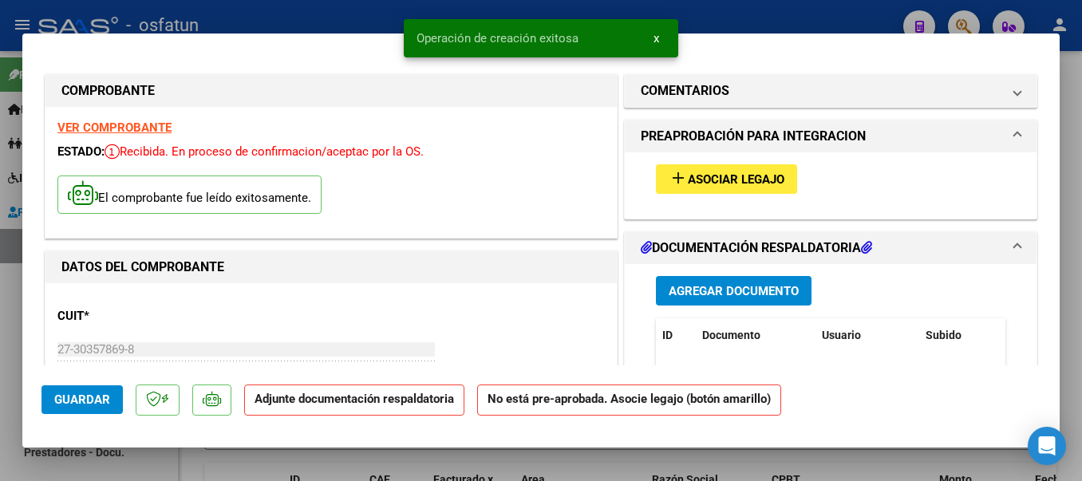
click at [674, 176] on mat-icon "add" at bounding box center [678, 177] width 19 height 19
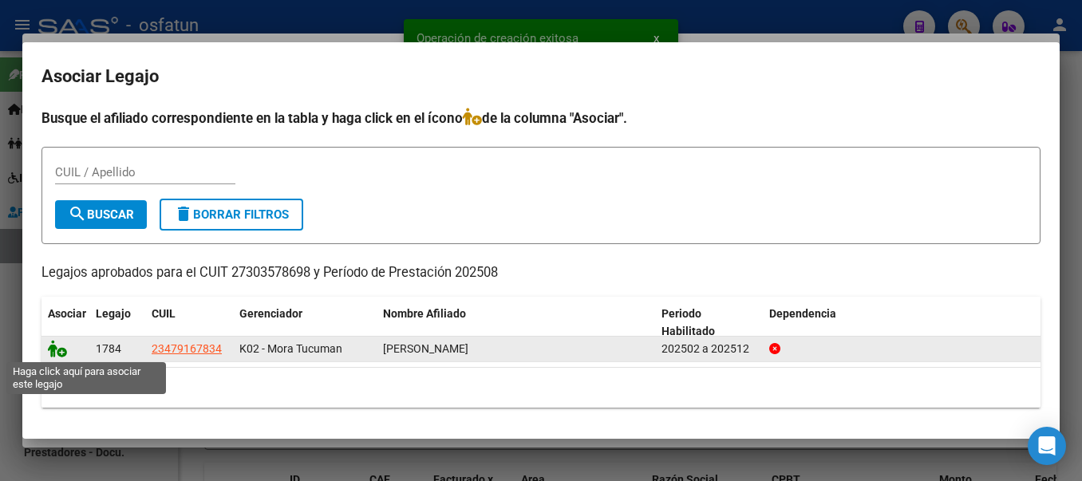
click at [62, 354] on icon at bounding box center [57, 349] width 19 height 18
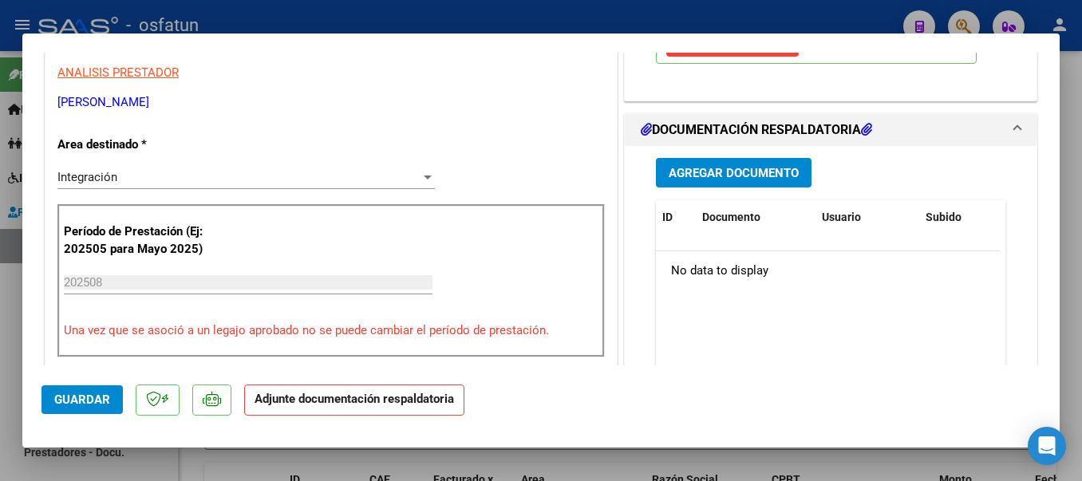
scroll to position [361, 0]
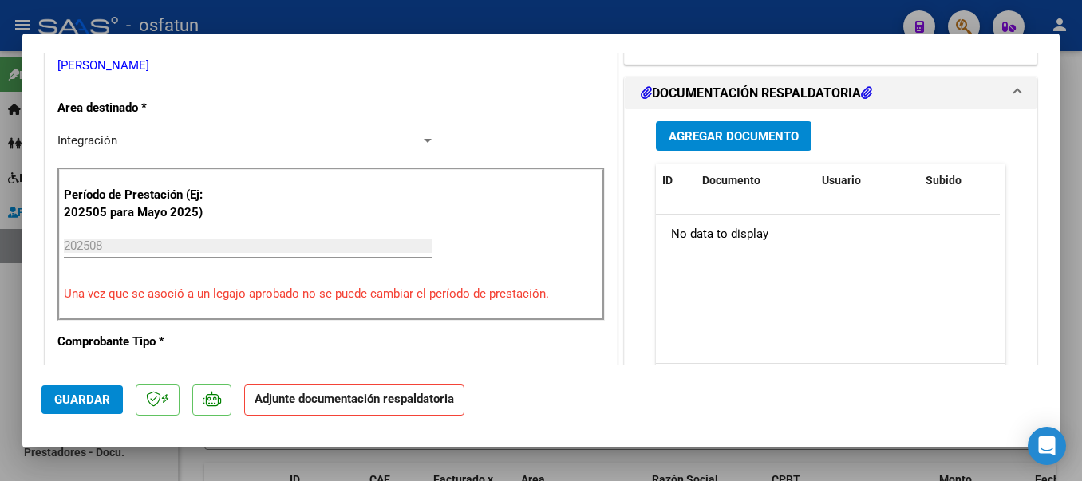
click at [728, 137] on span "Agregar Documento" at bounding box center [734, 136] width 130 height 14
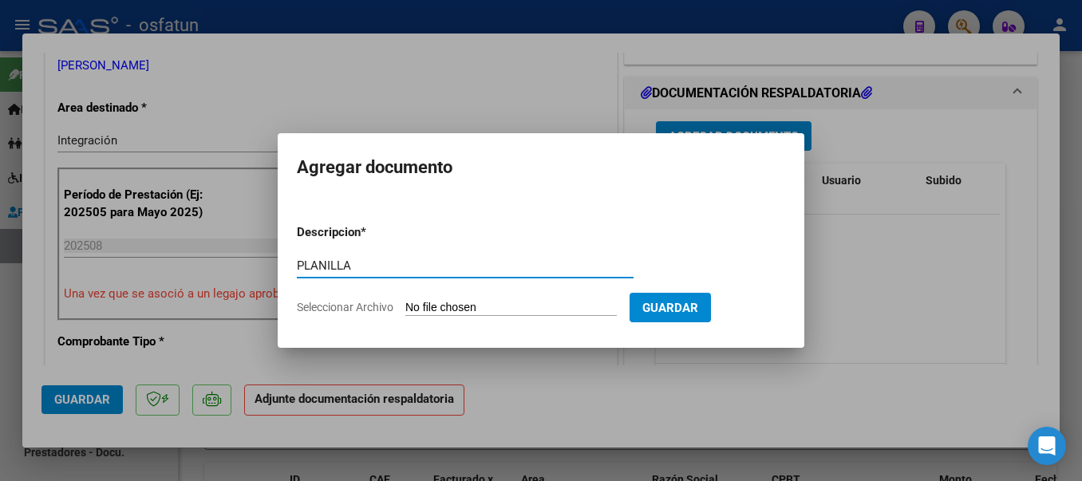
type input "PLANILLA"
click at [426, 314] on input "Seleccionar Archivo" at bounding box center [510, 308] width 211 height 15
type input "C:\fakepath\20250917_172557.jpg"
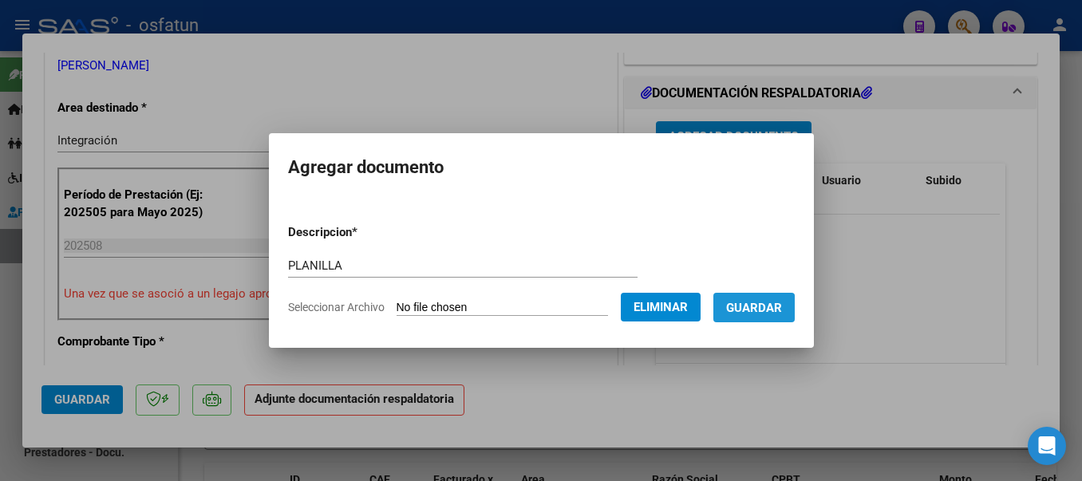
click at [765, 312] on span "Guardar" at bounding box center [754, 308] width 56 height 14
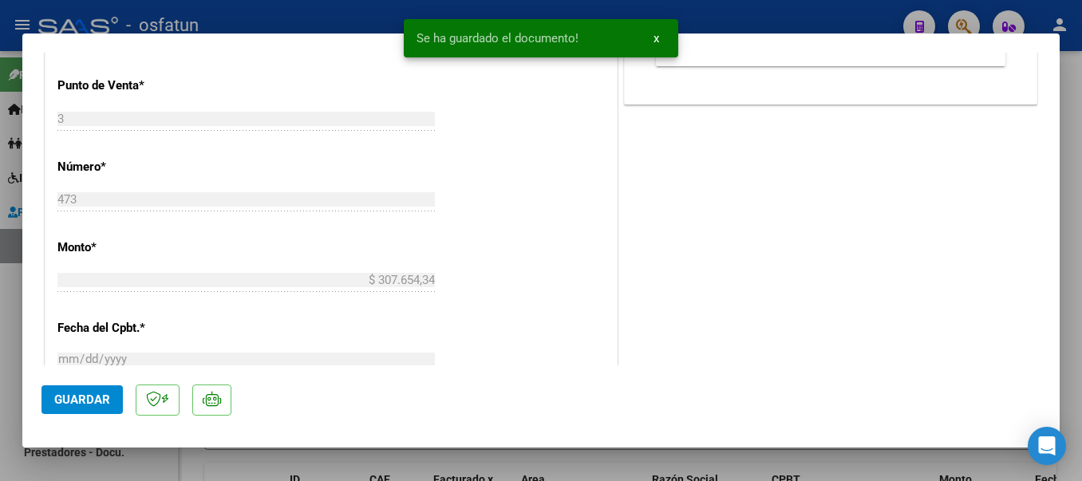
scroll to position [887, 0]
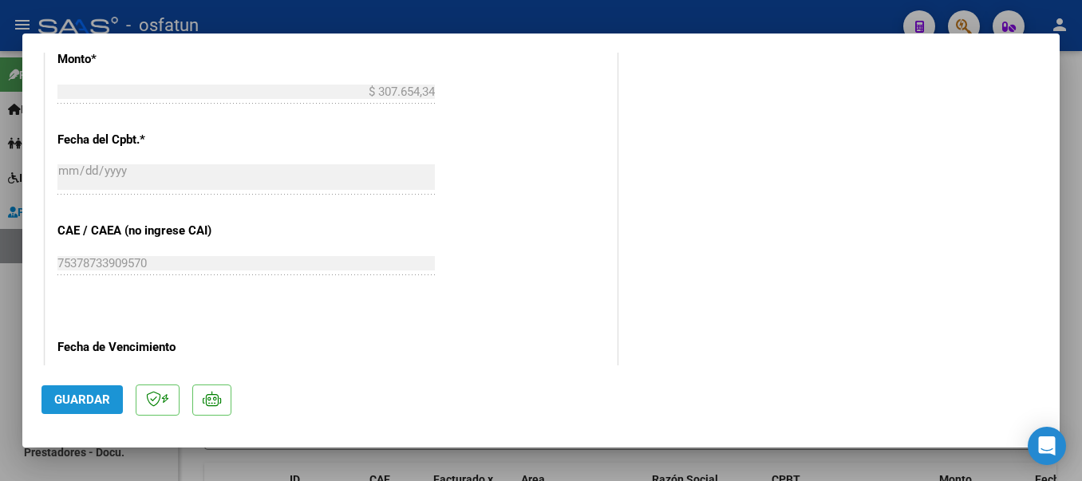
click at [71, 401] on span "Guardar" at bounding box center [82, 400] width 56 height 14
click at [92, 397] on span "Guardar" at bounding box center [82, 400] width 56 height 14
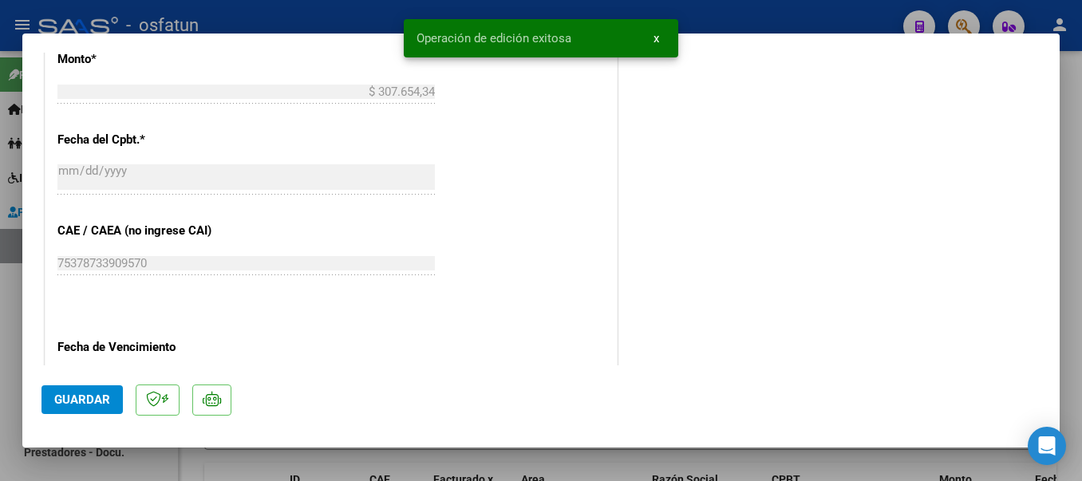
click at [308, 20] on div at bounding box center [541, 240] width 1082 height 481
type input "$ 0,00"
